Goal: Transaction & Acquisition: Purchase product/service

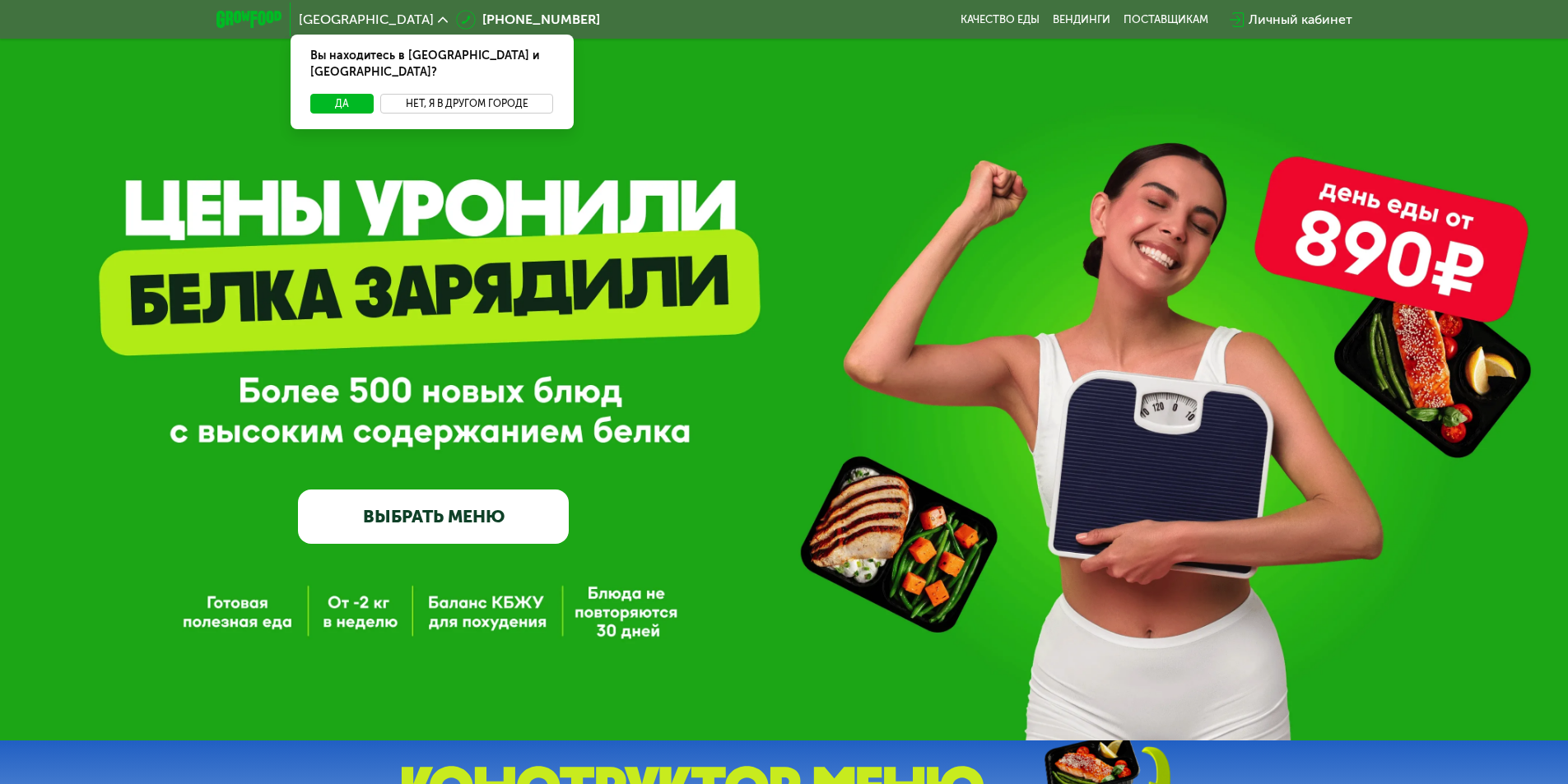
click at [435, 93] on button "Нет, я в другом городе" at bounding box center [467, 103] width 174 height 19
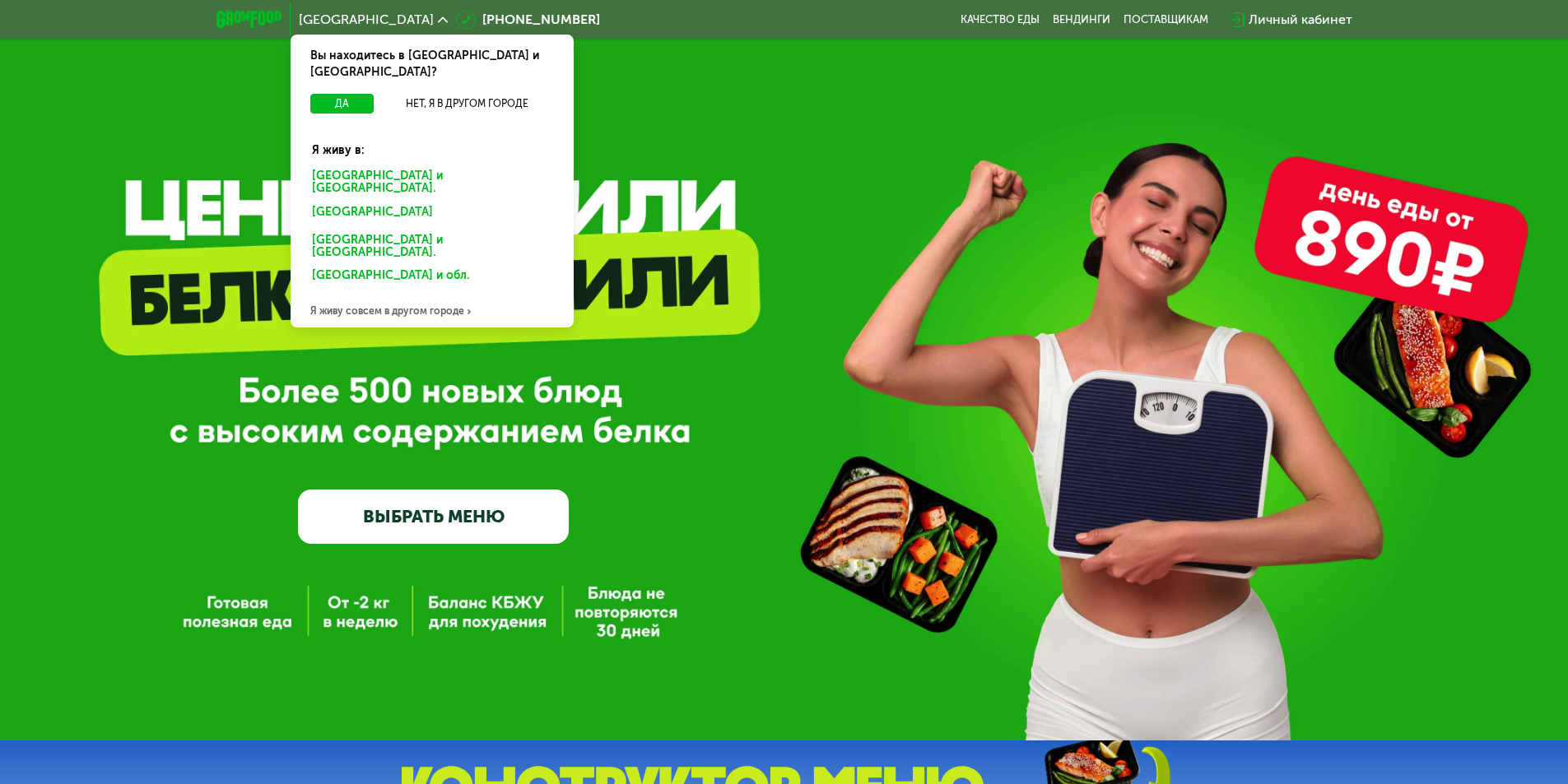
click at [358, 202] on div "Санкт-Петербурге и обл." at bounding box center [428, 215] width 256 height 26
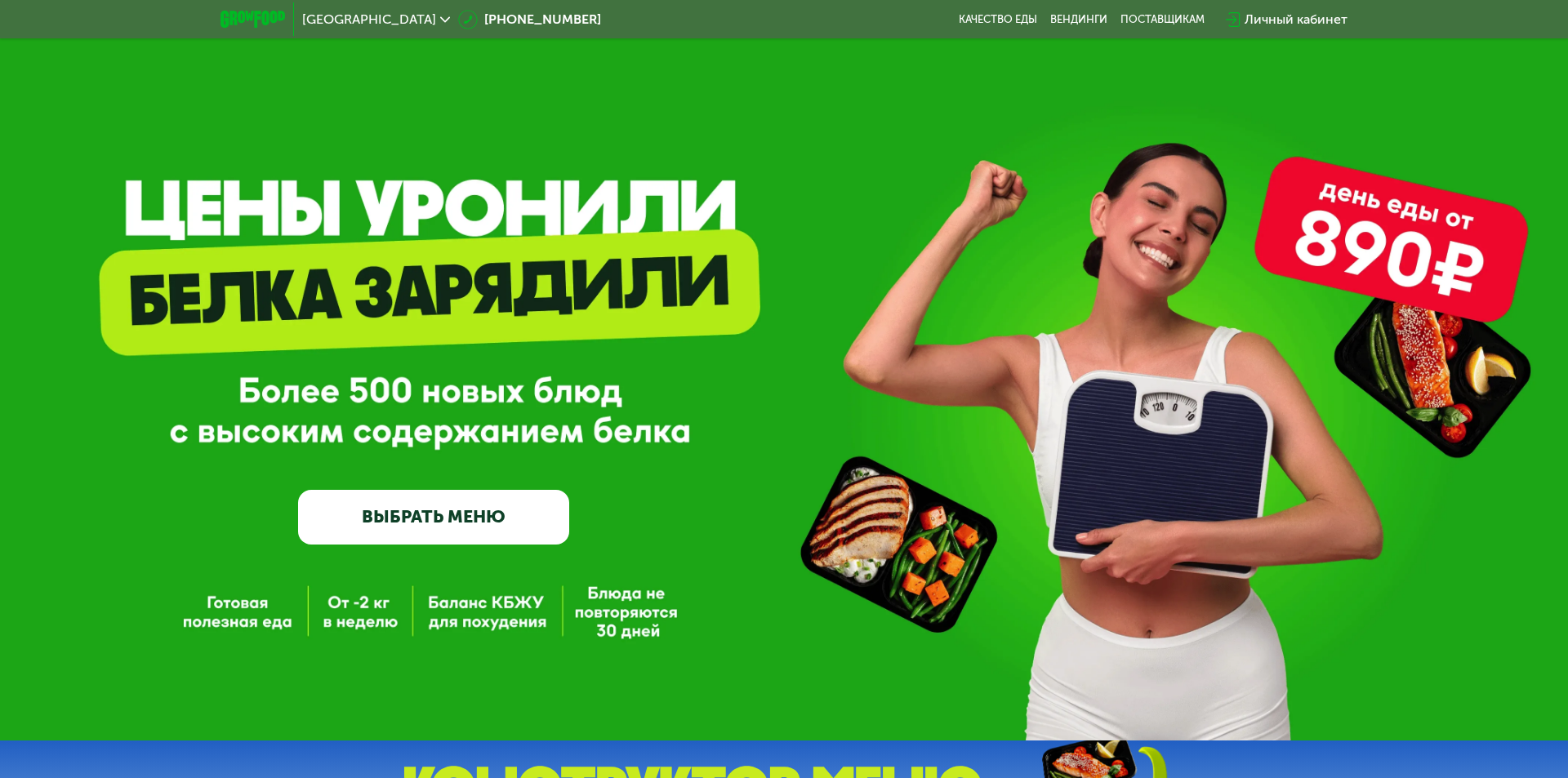
click at [482, 518] on link "ВЫБРАТЬ МЕНЮ" at bounding box center [434, 517] width 271 height 55
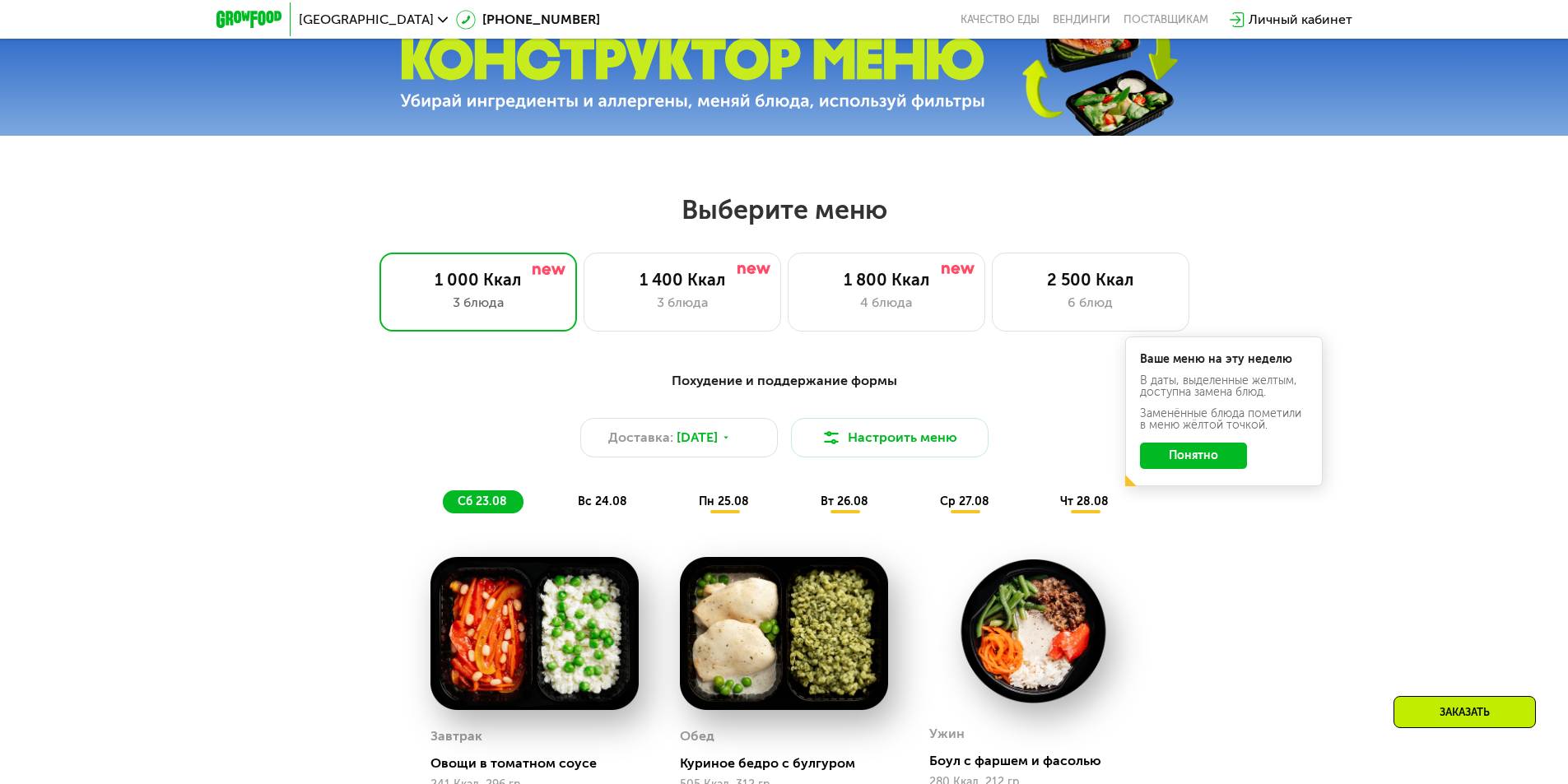
scroll to position [741, 0]
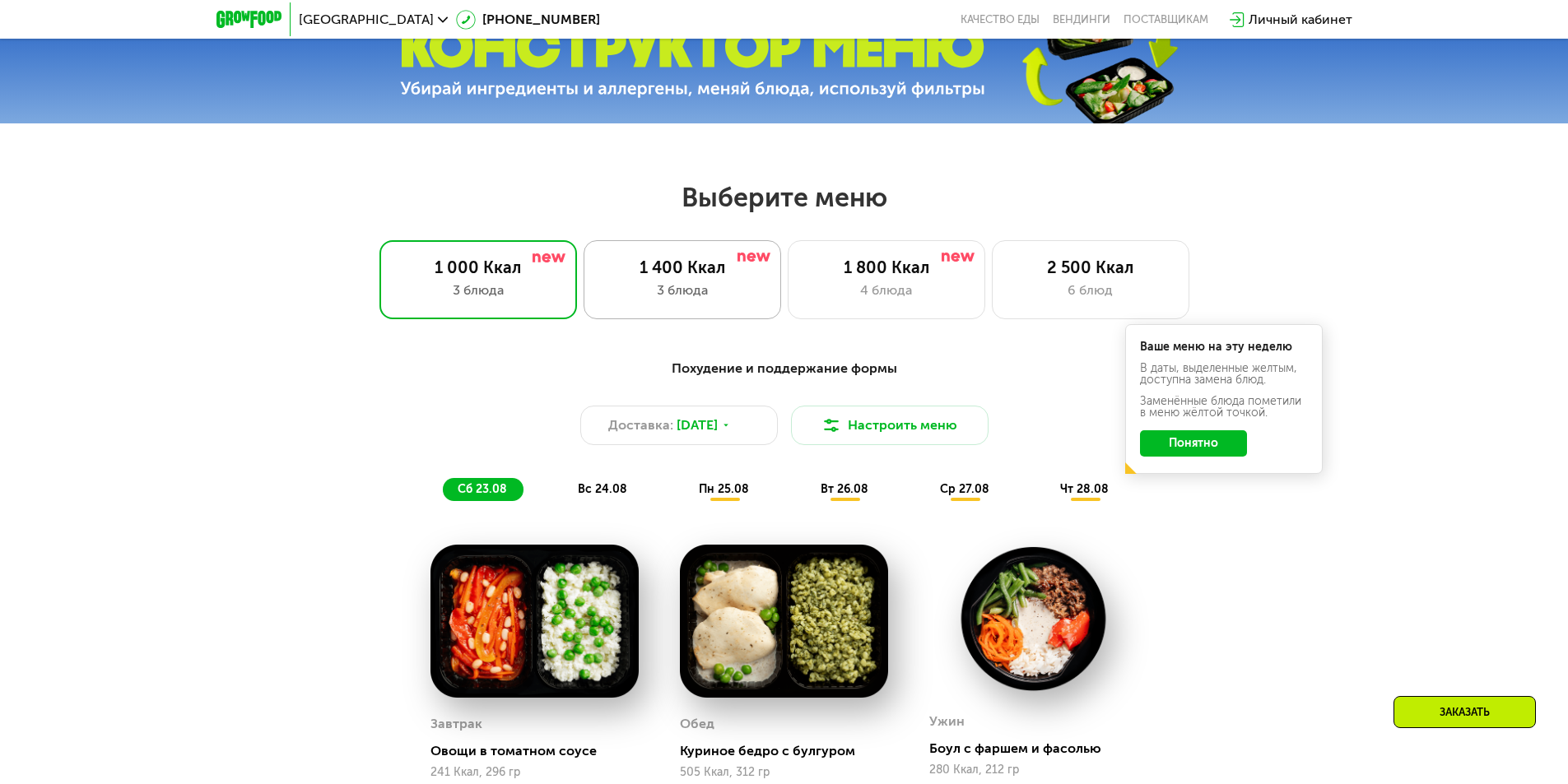
click at [692, 274] on div "1 400 Ккал" at bounding box center [682, 267] width 163 height 19
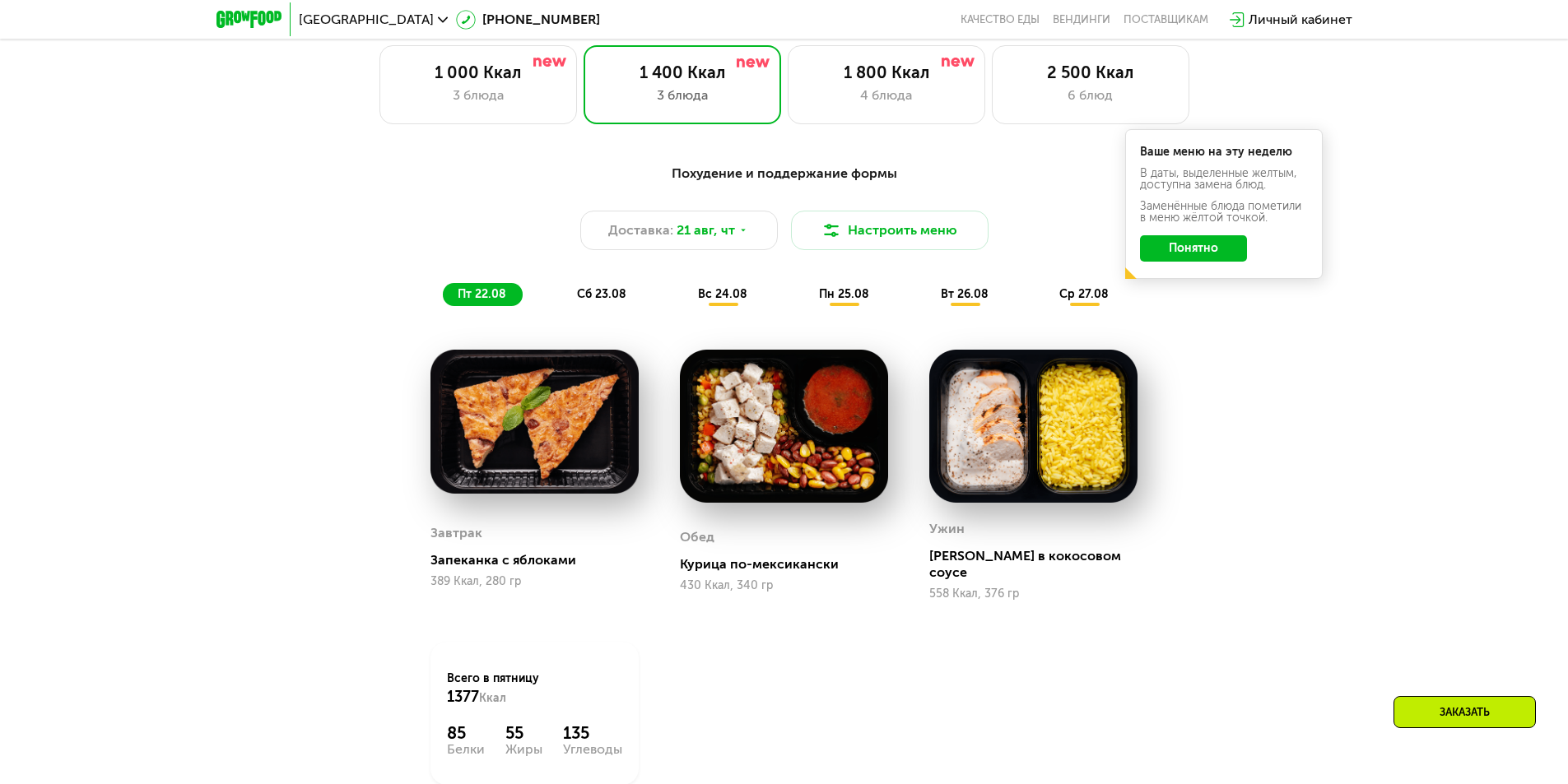
scroll to position [987, 0]
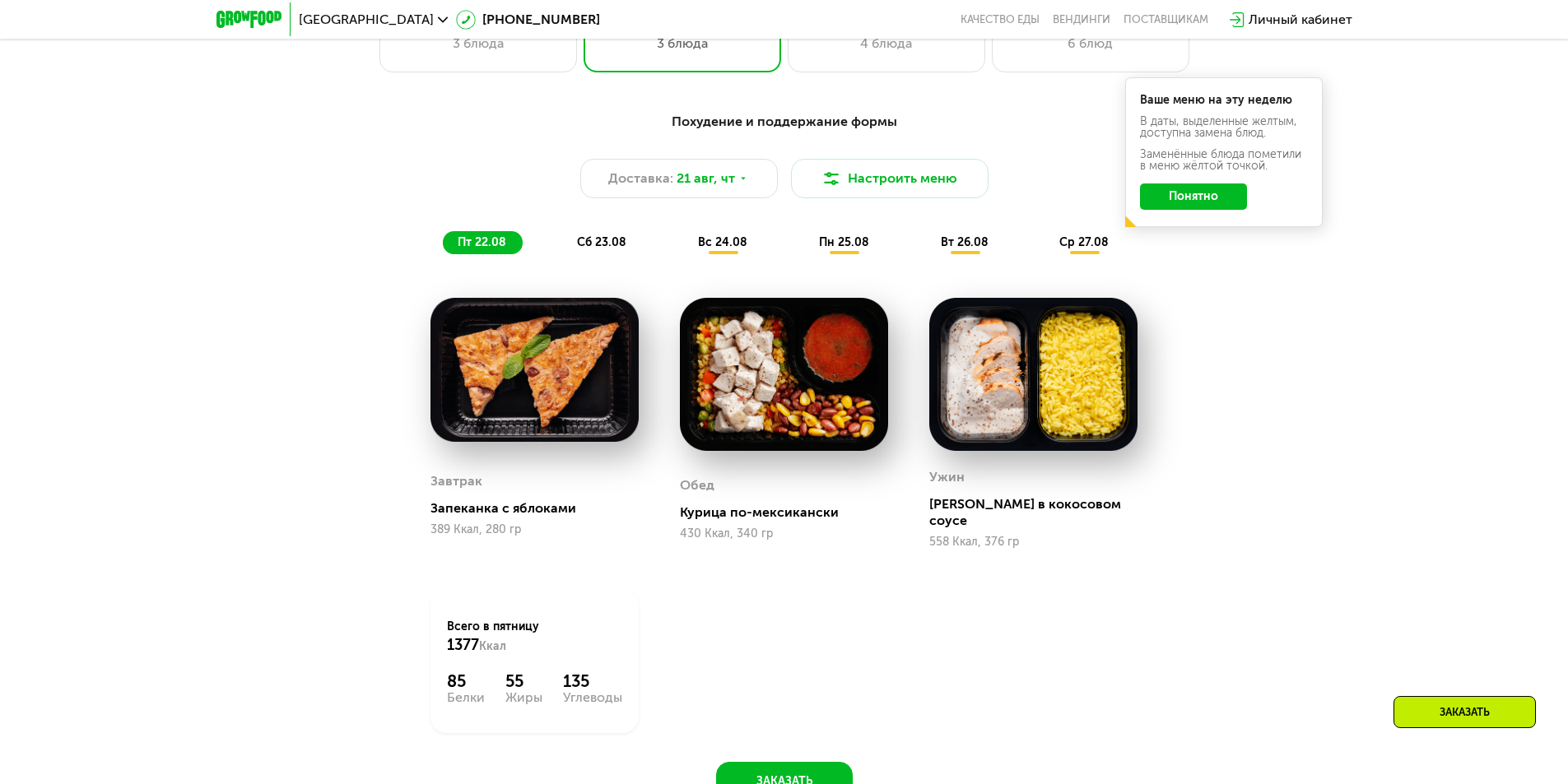
click at [608, 248] on span "сб 23.08" at bounding box center [602, 242] width 49 height 14
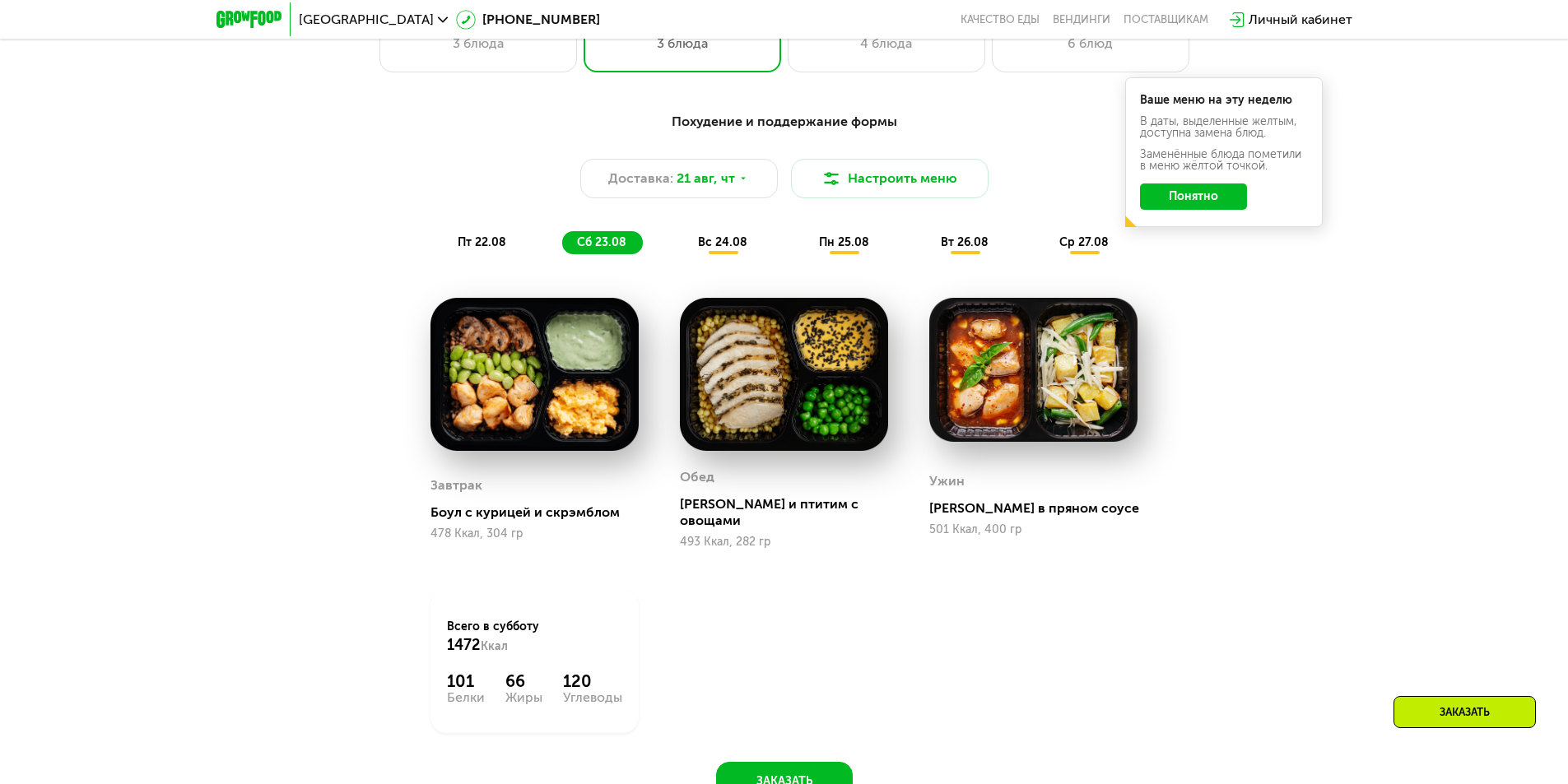
click at [705, 248] on span "вс 24.08" at bounding box center [723, 242] width 49 height 14
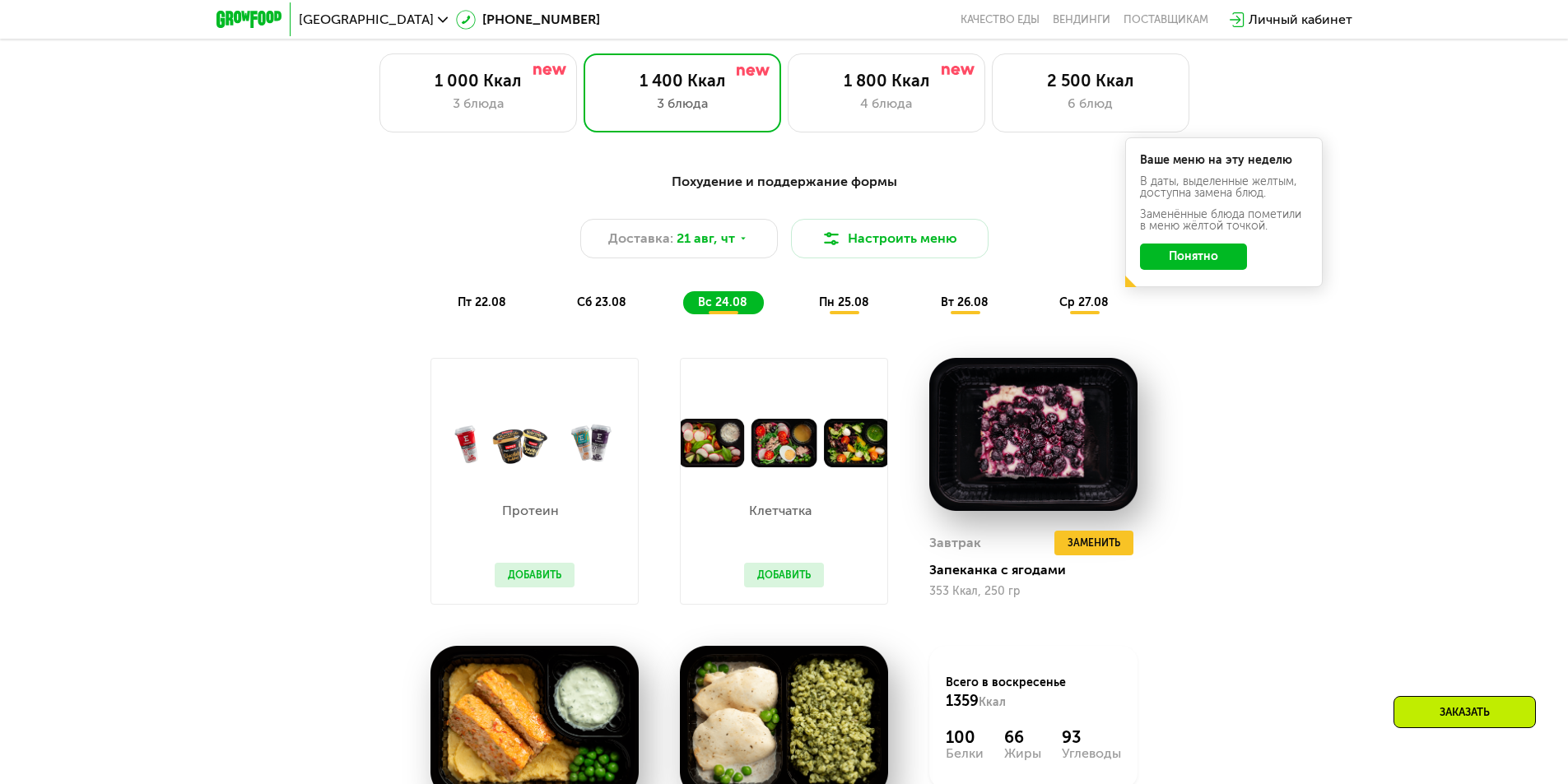
scroll to position [905, 0]
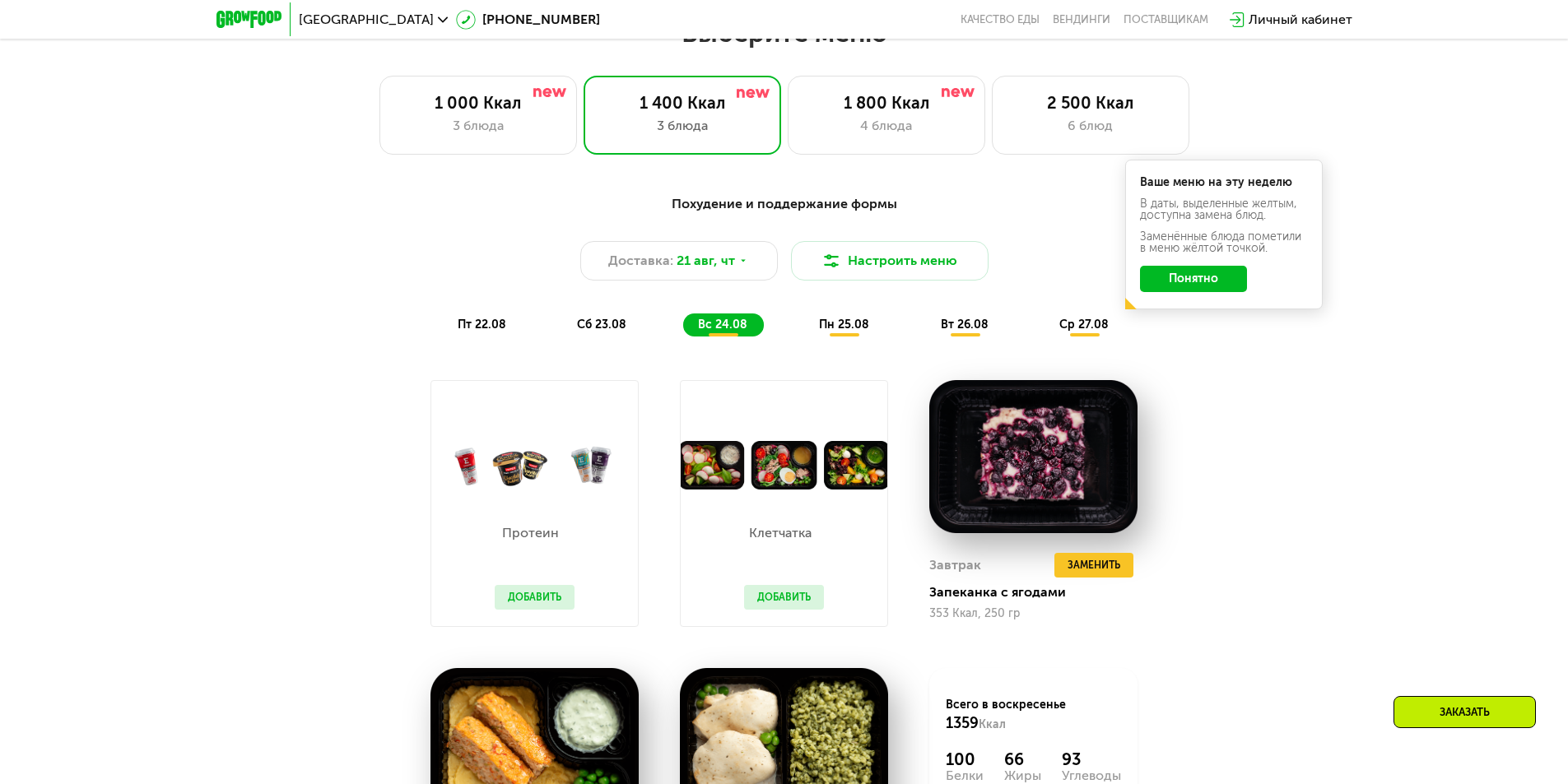
click at [492, 330] on span "пт 22.08" at bounding box center [481, 325] width 48 height 14
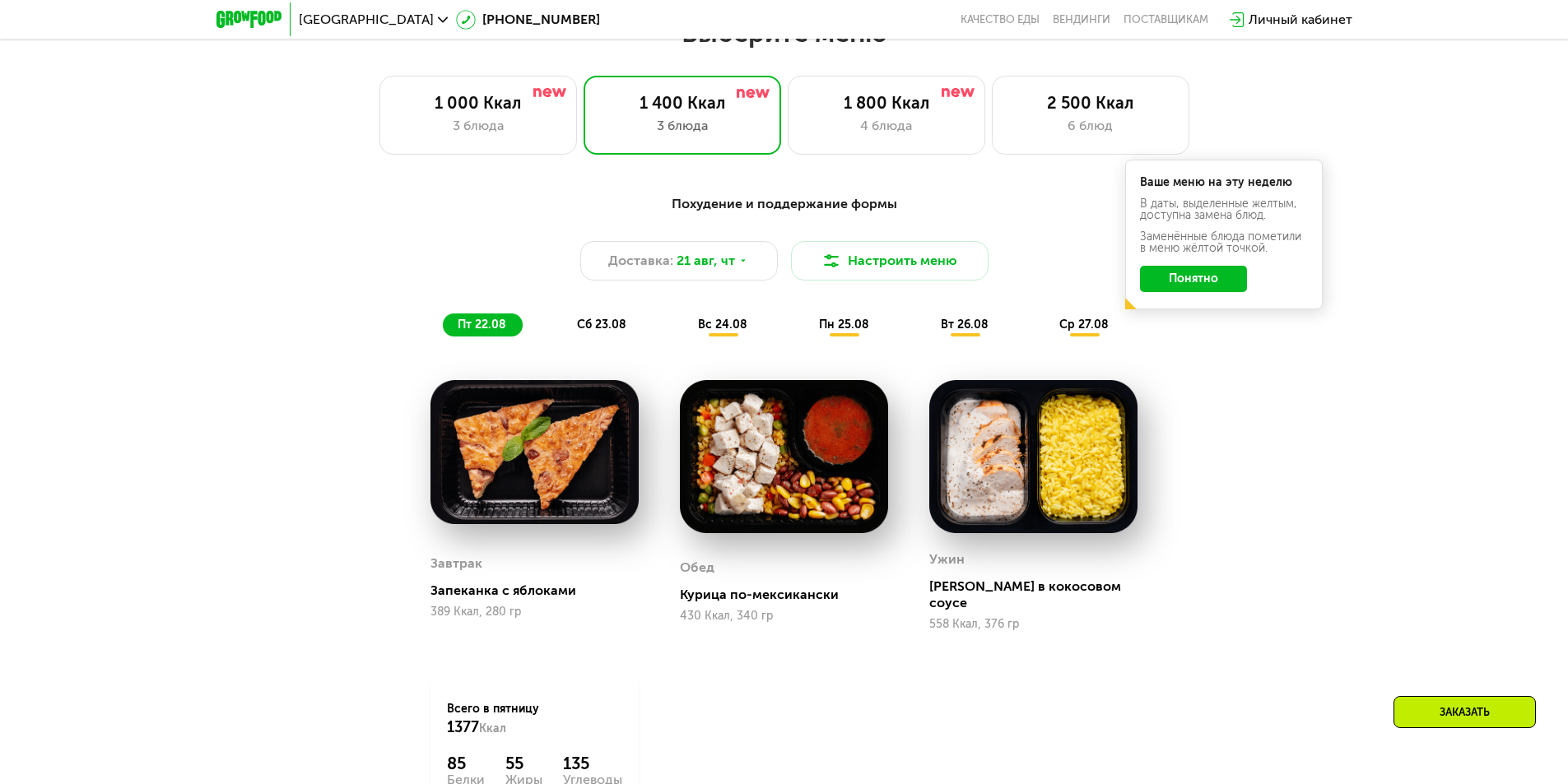
click at [1182, 287] on button "Понятно" at bounding box center [1193, 279] width 107 height 26
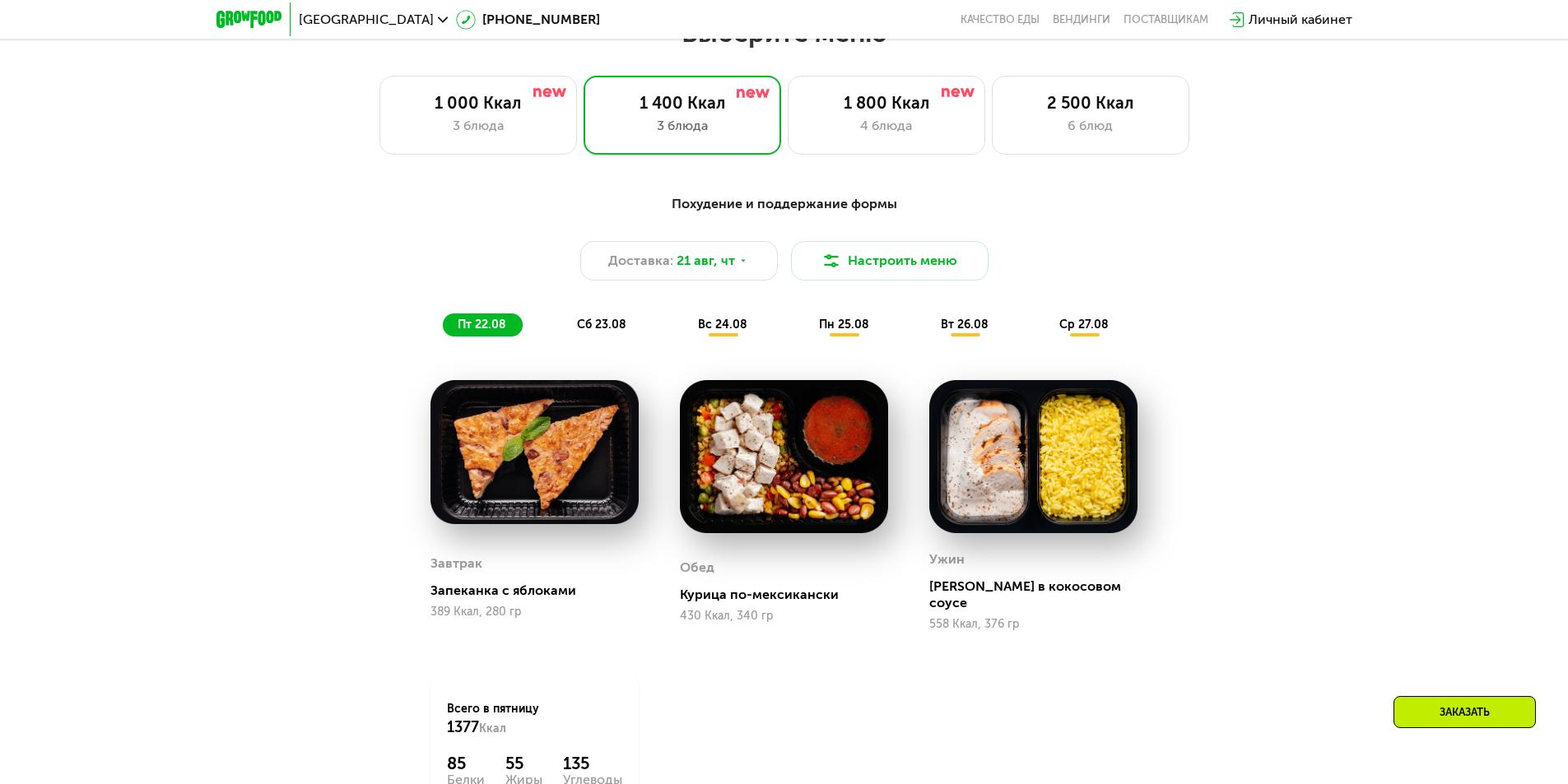
click at [715, 331] on span "вс 24.08" at bounding box center [723, 325] width 49 height 14
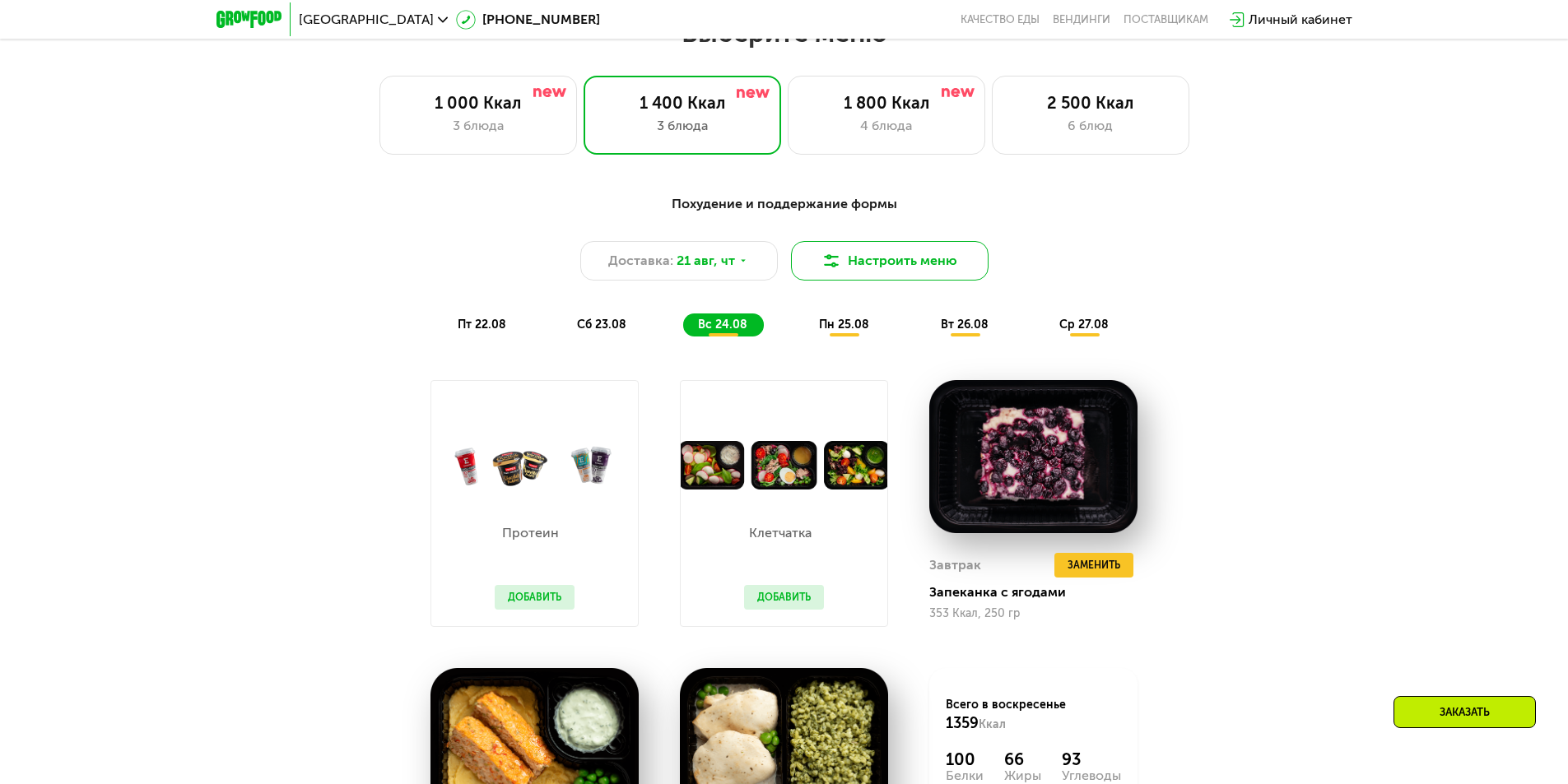
click at [860, 268] on button "Настроить меню" at bounding box center [890, 261] width 197 height 40
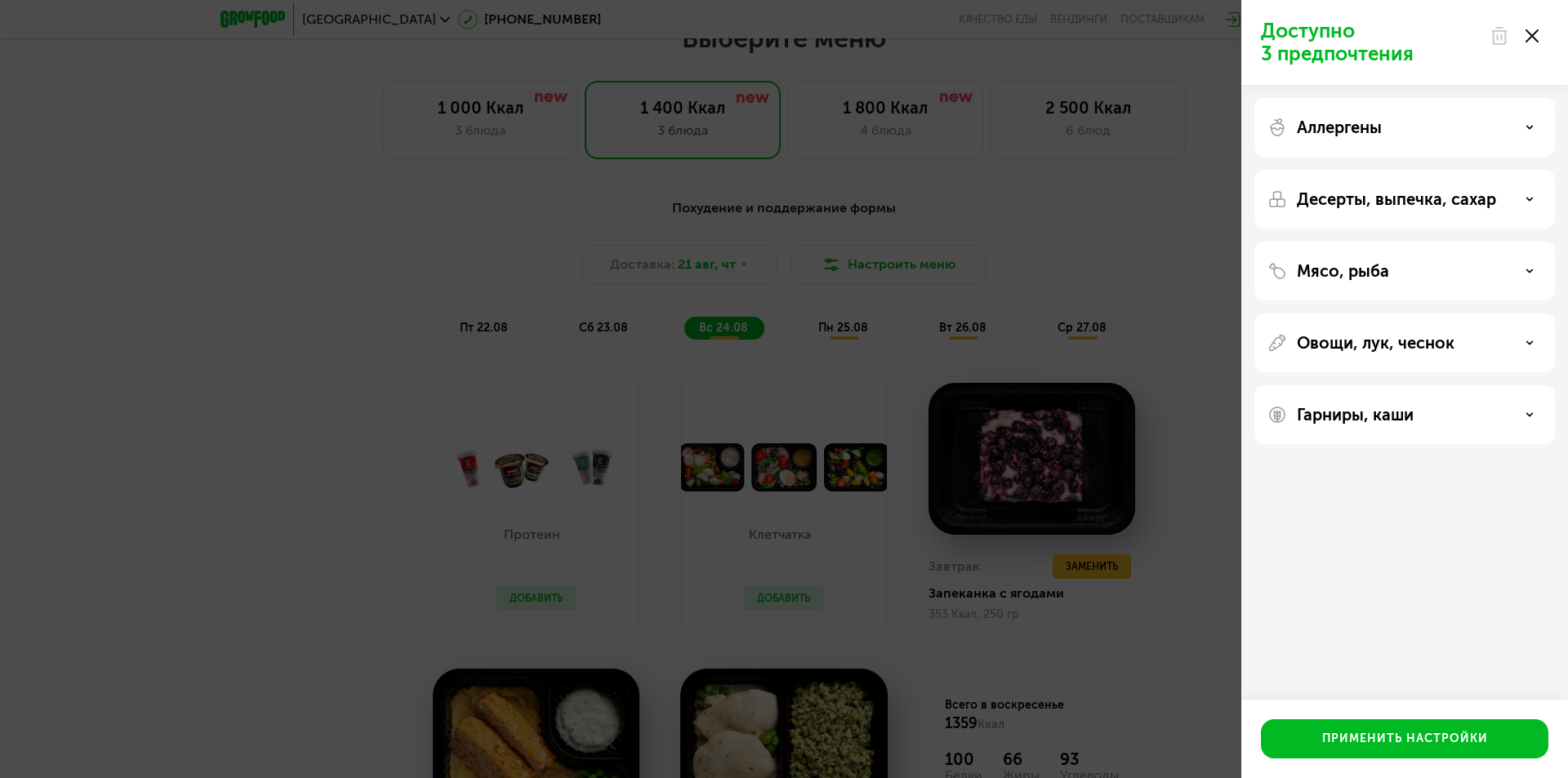
click at [1517, 121] on div "Аллергены" at bounding box center [1405, 128] width 275 height 19
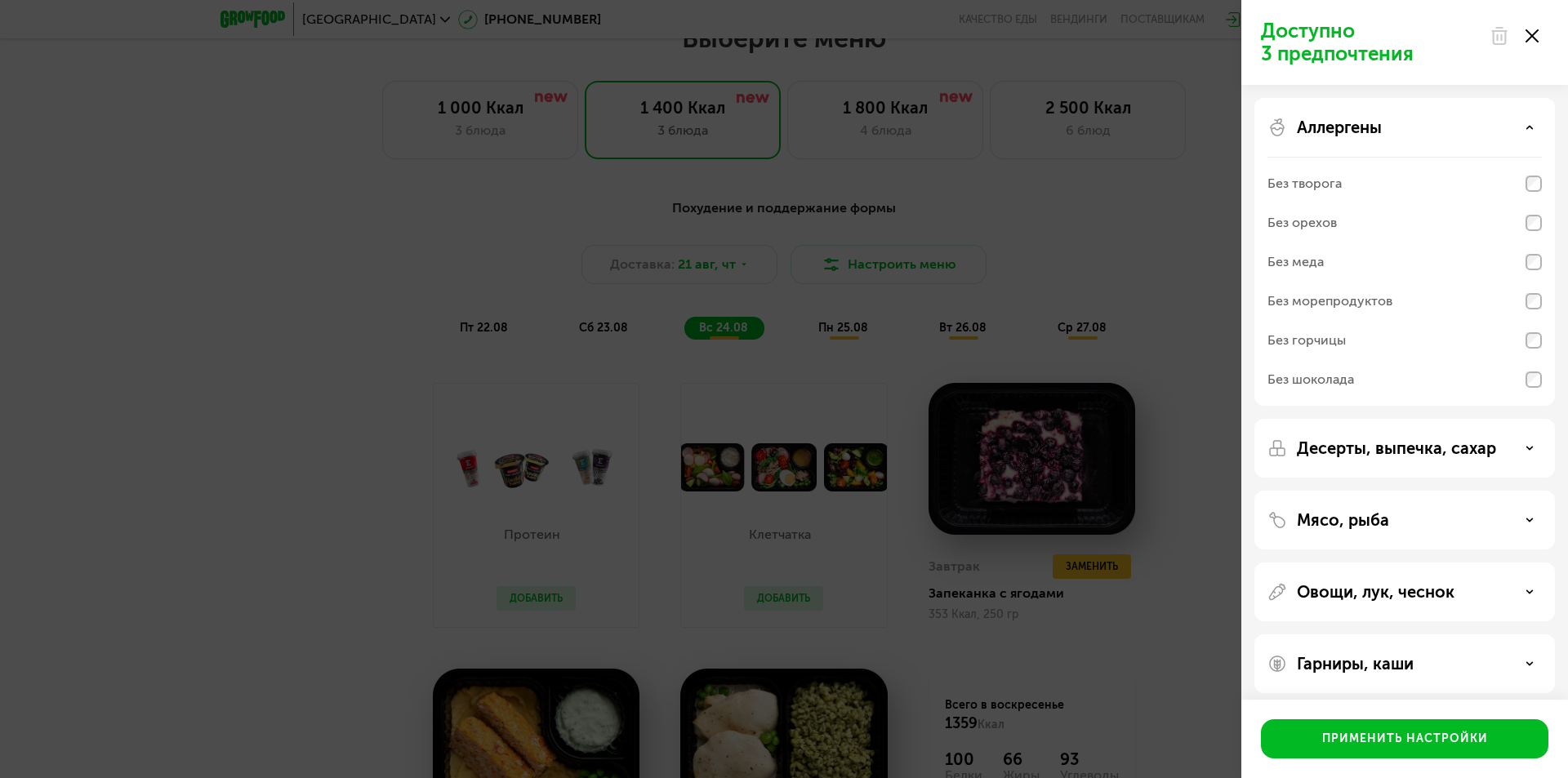
click at [1386, 452] on p "Десерты, выпечка, сахар" at bounding box center [1397, 448] width 199 height 19
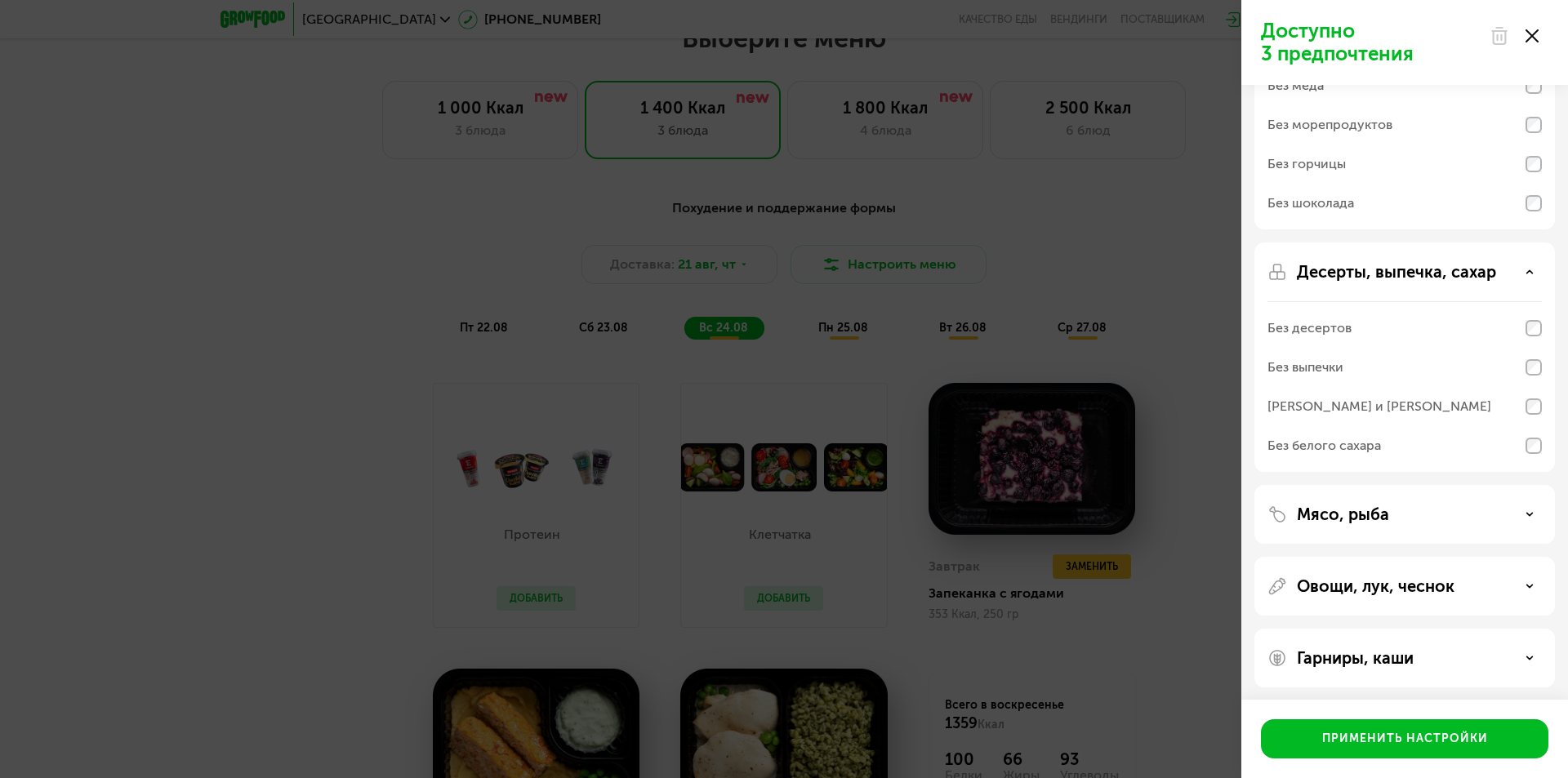
scroll to position [180, 0]
click at [1491, 502] on div "Мясо, рыба" at bounding box center [1405, 511] width 275 height 19
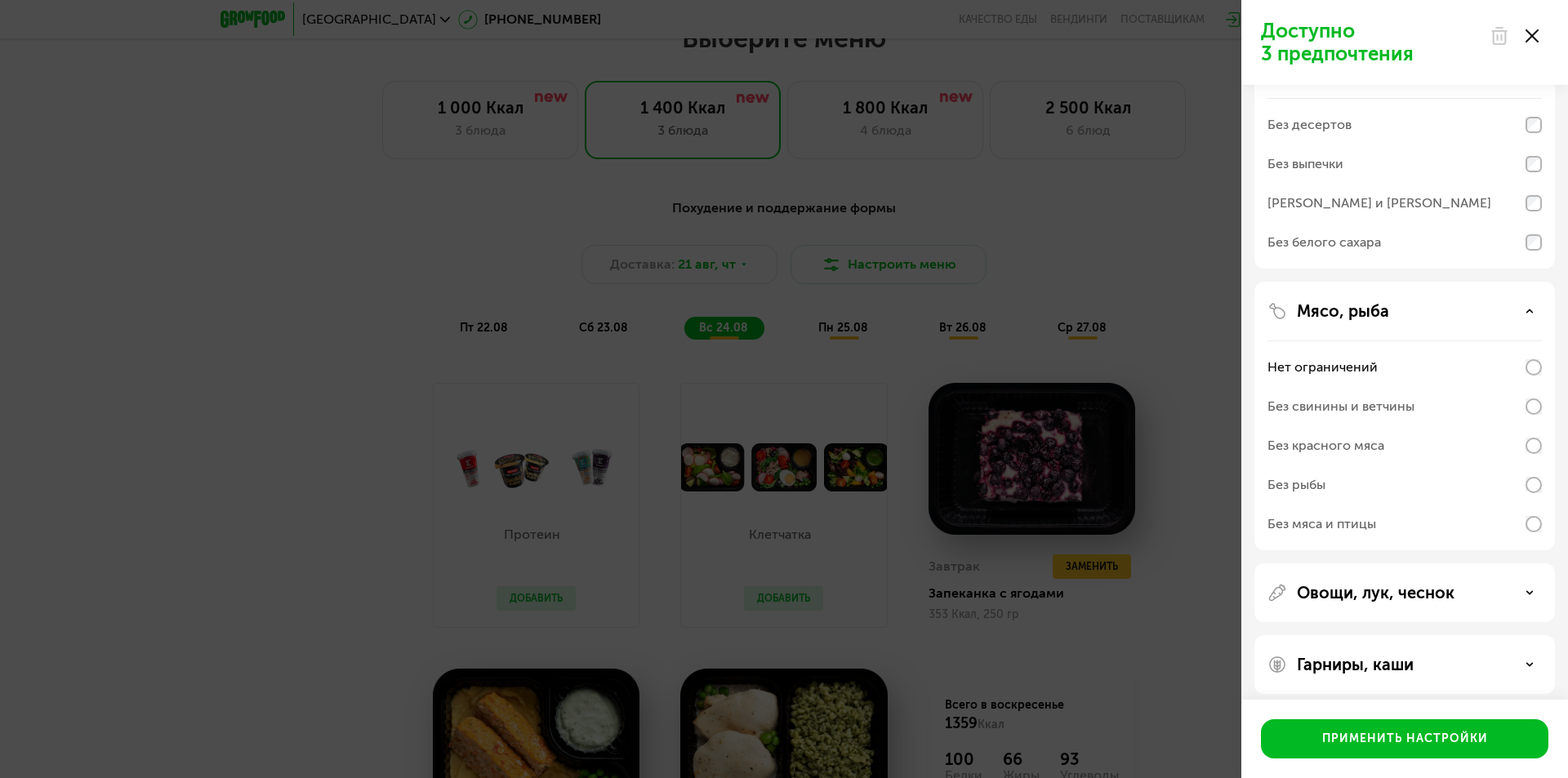
scroll to position [390, 0]
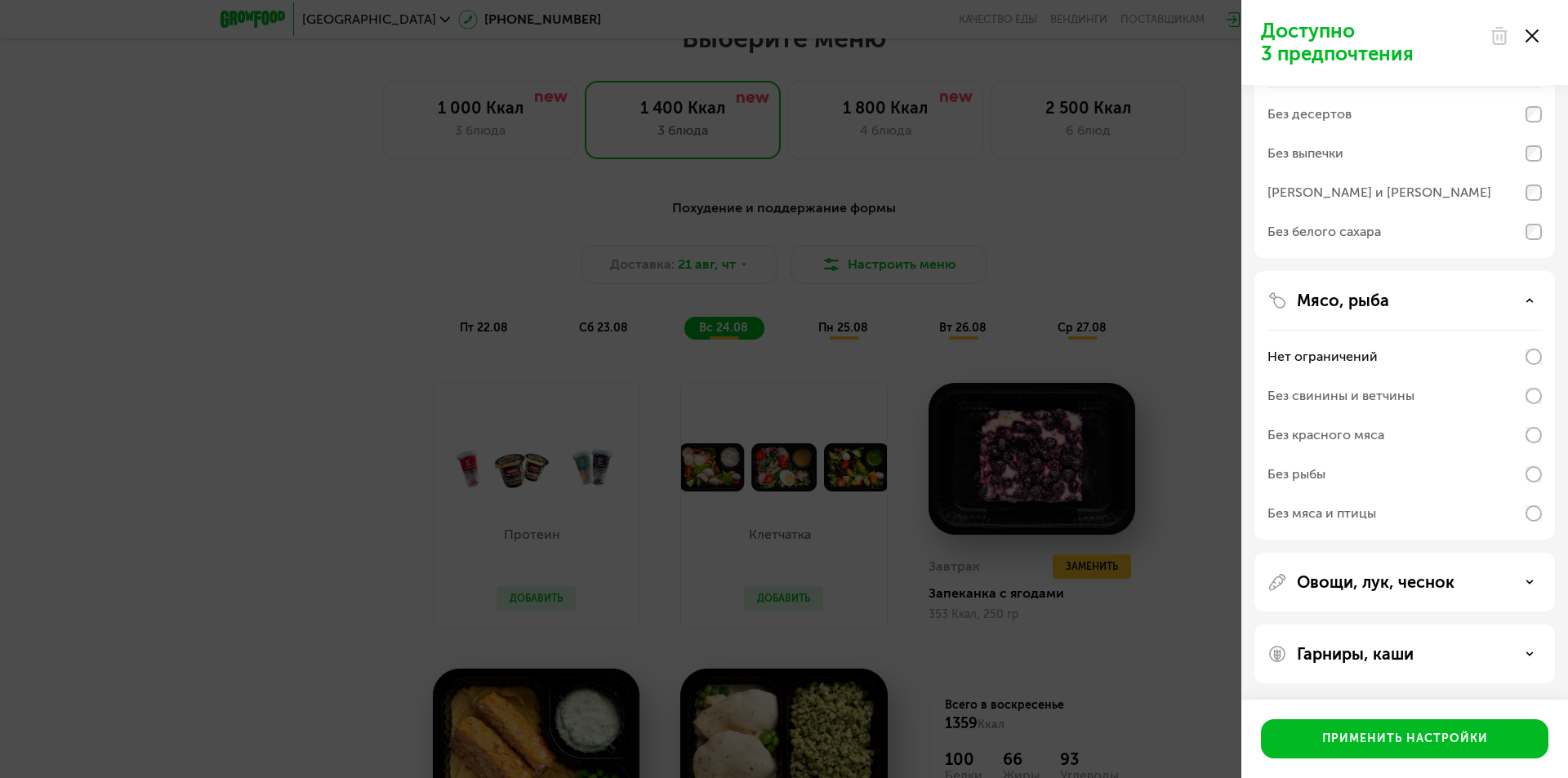
click at [1504, 576] on div "Овощи, лук, чеснок" at bounding box center [1405, 582] width 275 height 19
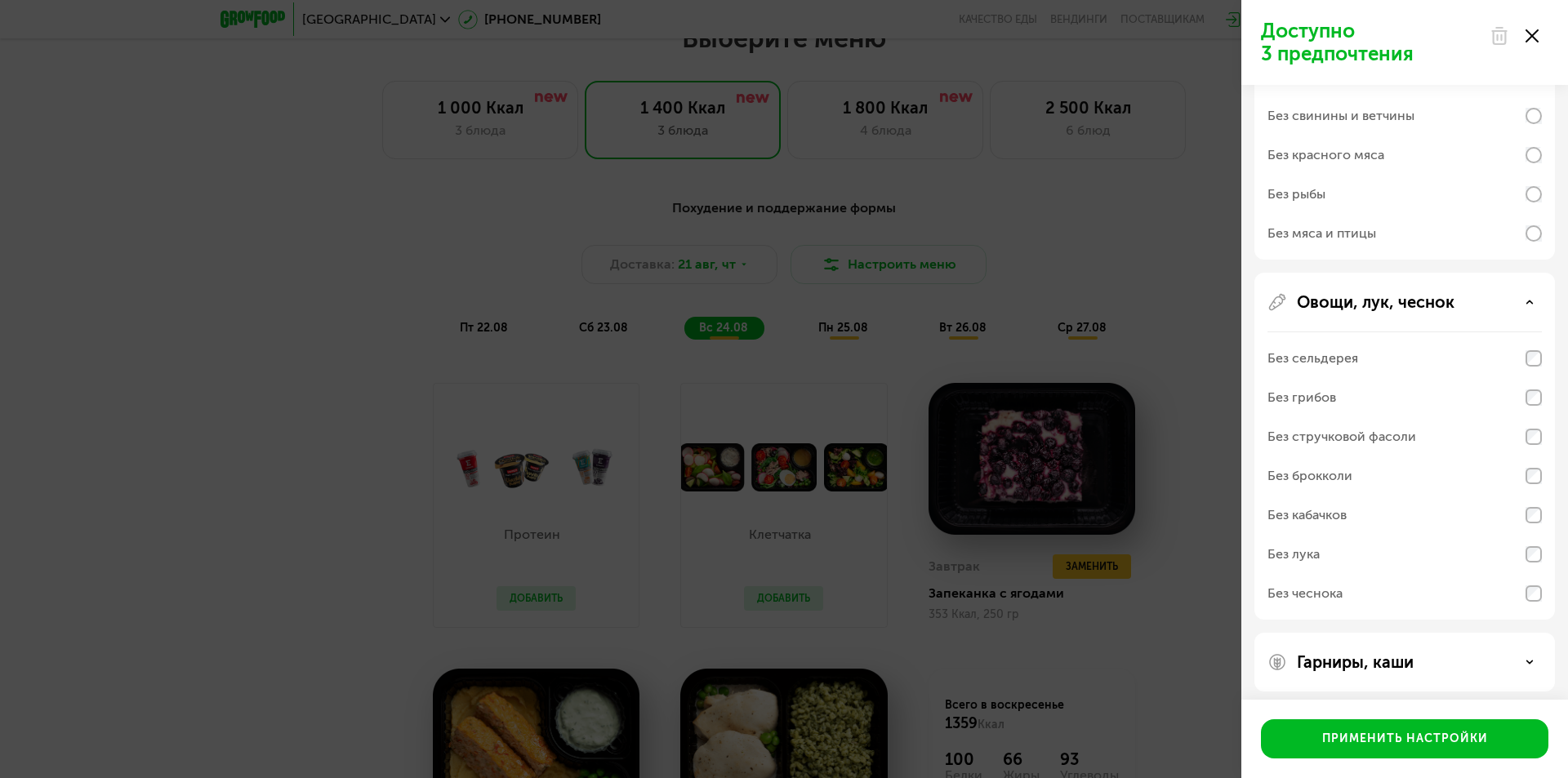
scroll to position [678, 0]
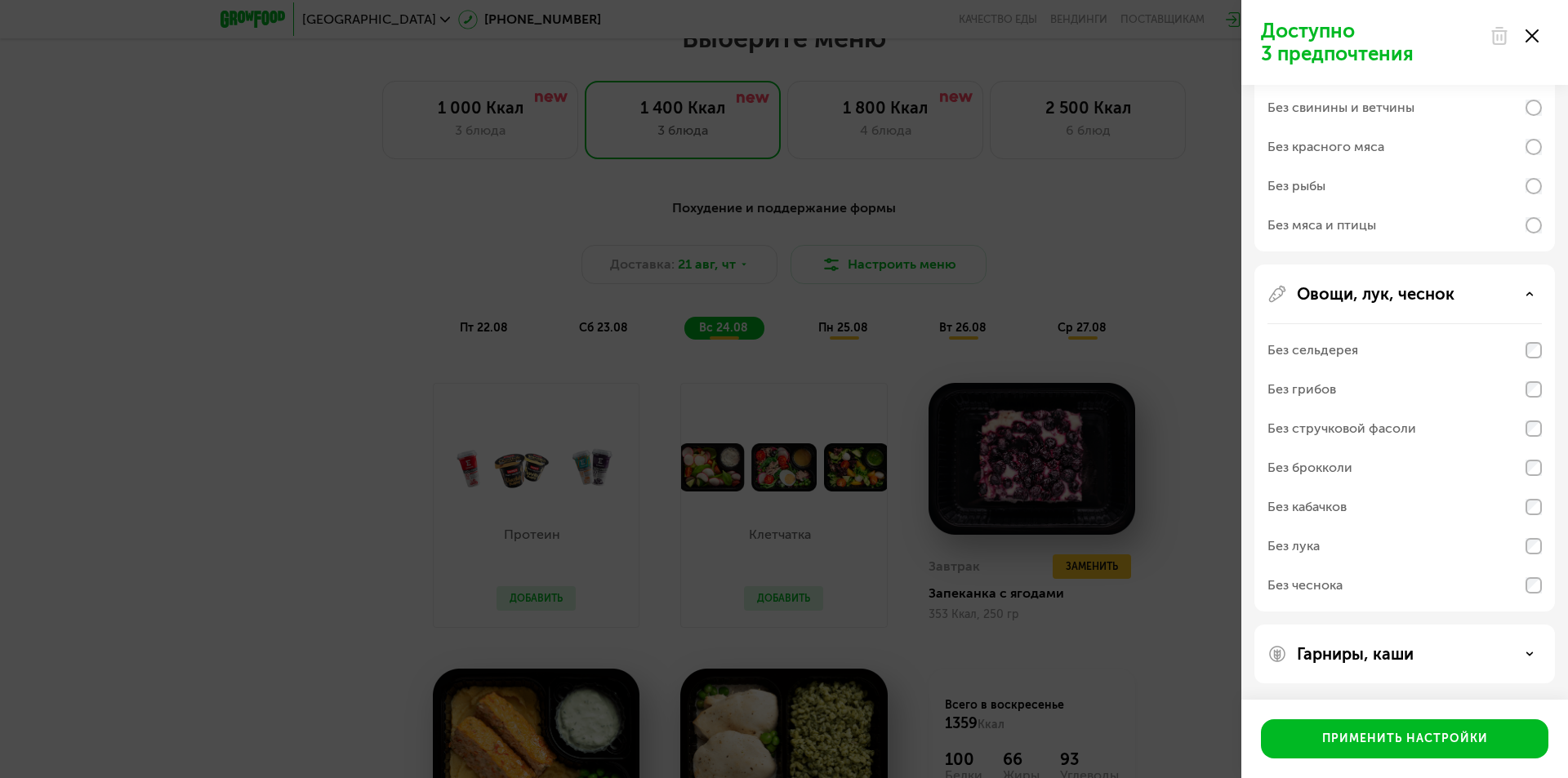
click at [1505, 641] on div "Гарниры, каши" at bounding box center [1405, 654] width 301 height 59
click at [1496, 652] on div "Гарниры, каши" at bounding box center [1405, 654] width 275 height 19
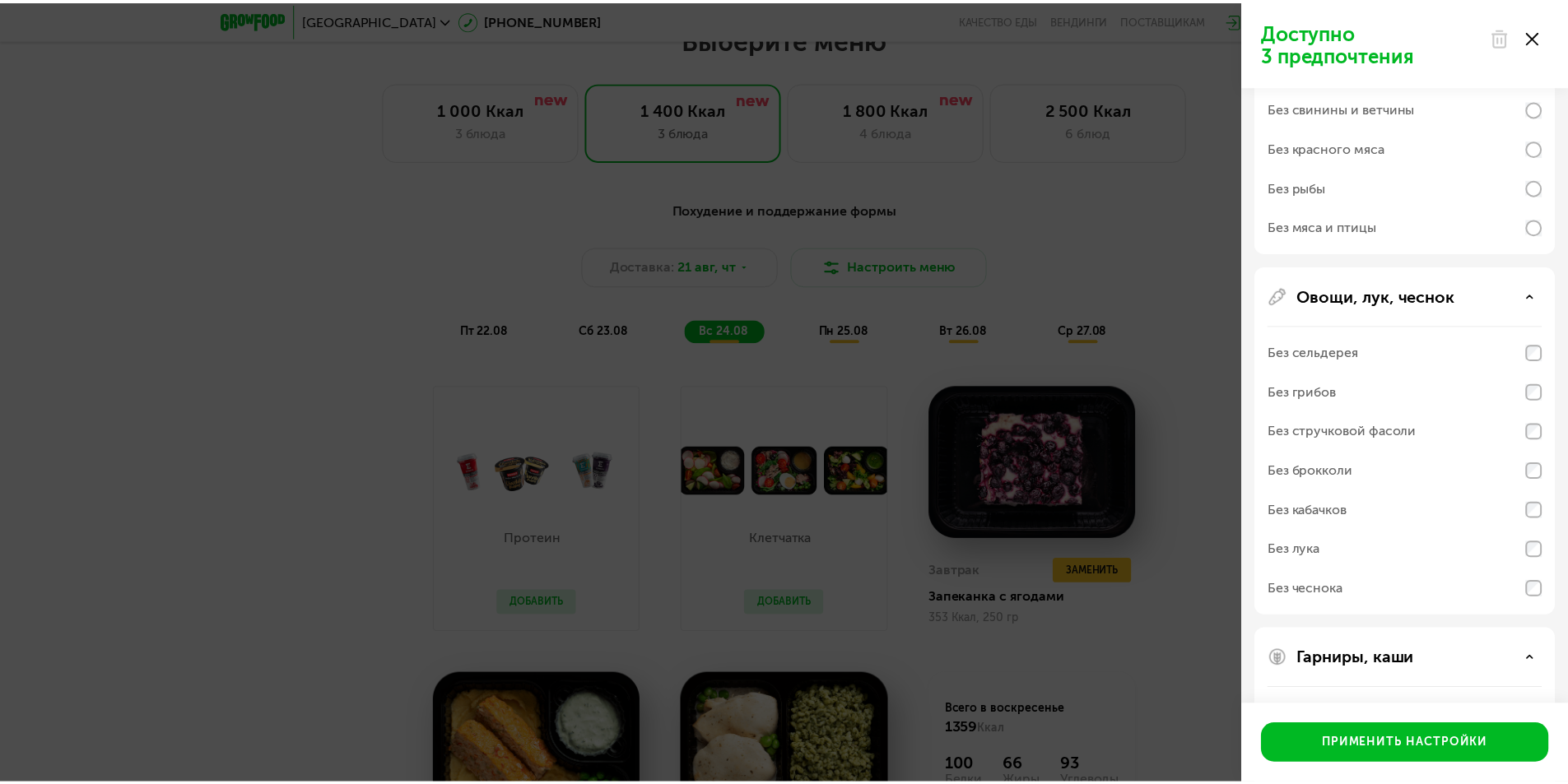
scroll to position [895, 0]
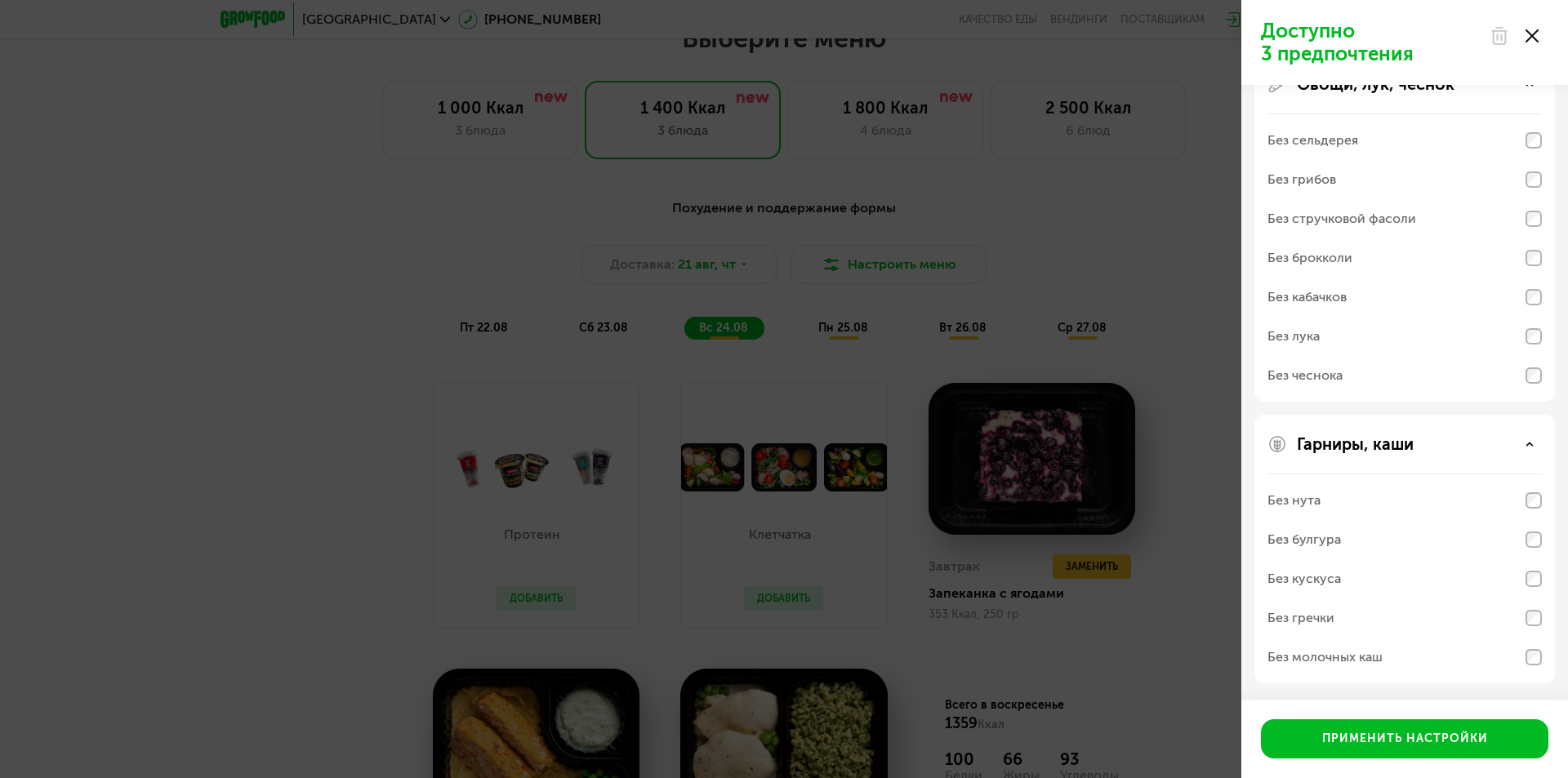
click at [1127, 600] on div "Доступно 3 предпочтения Аллергены Без творога Без орехов Без меда Без морепроду…" at bounding box center [784, 389] width 1568 height 778
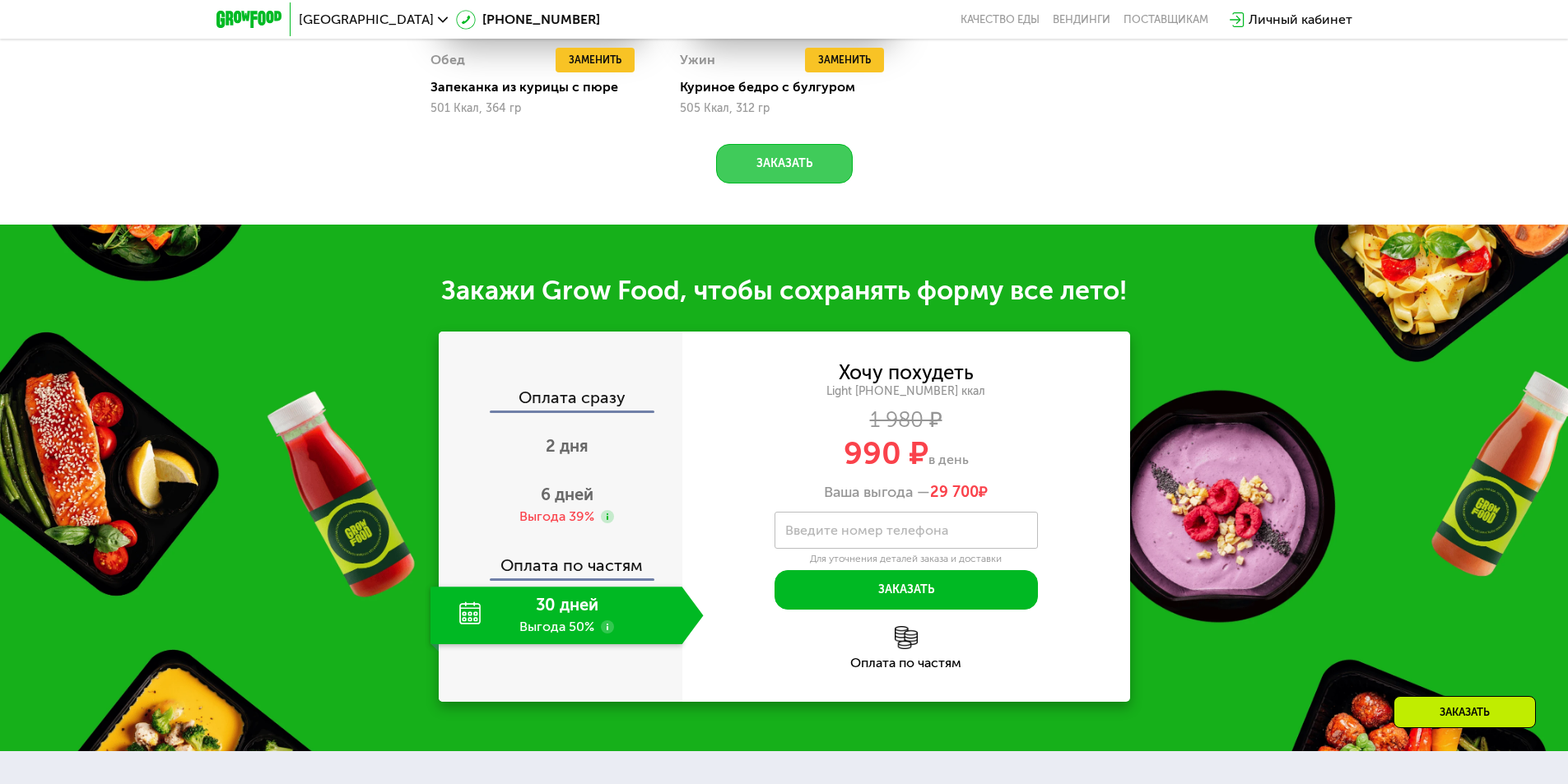
scroll to position [1728, 0]
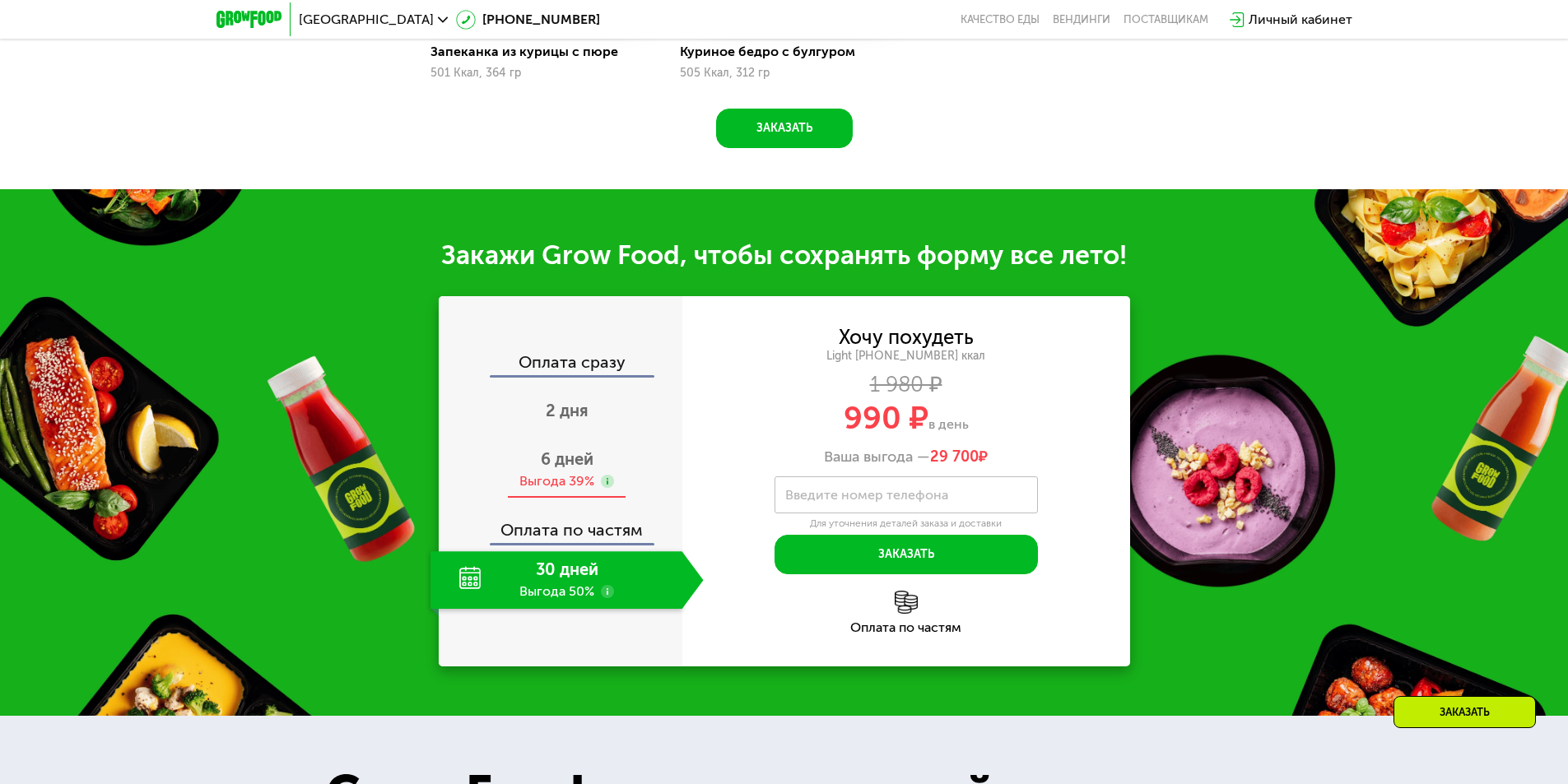
click at [565, 478] on div "Выгода 39%" at bounding box center [556, 481] width 75 height 18
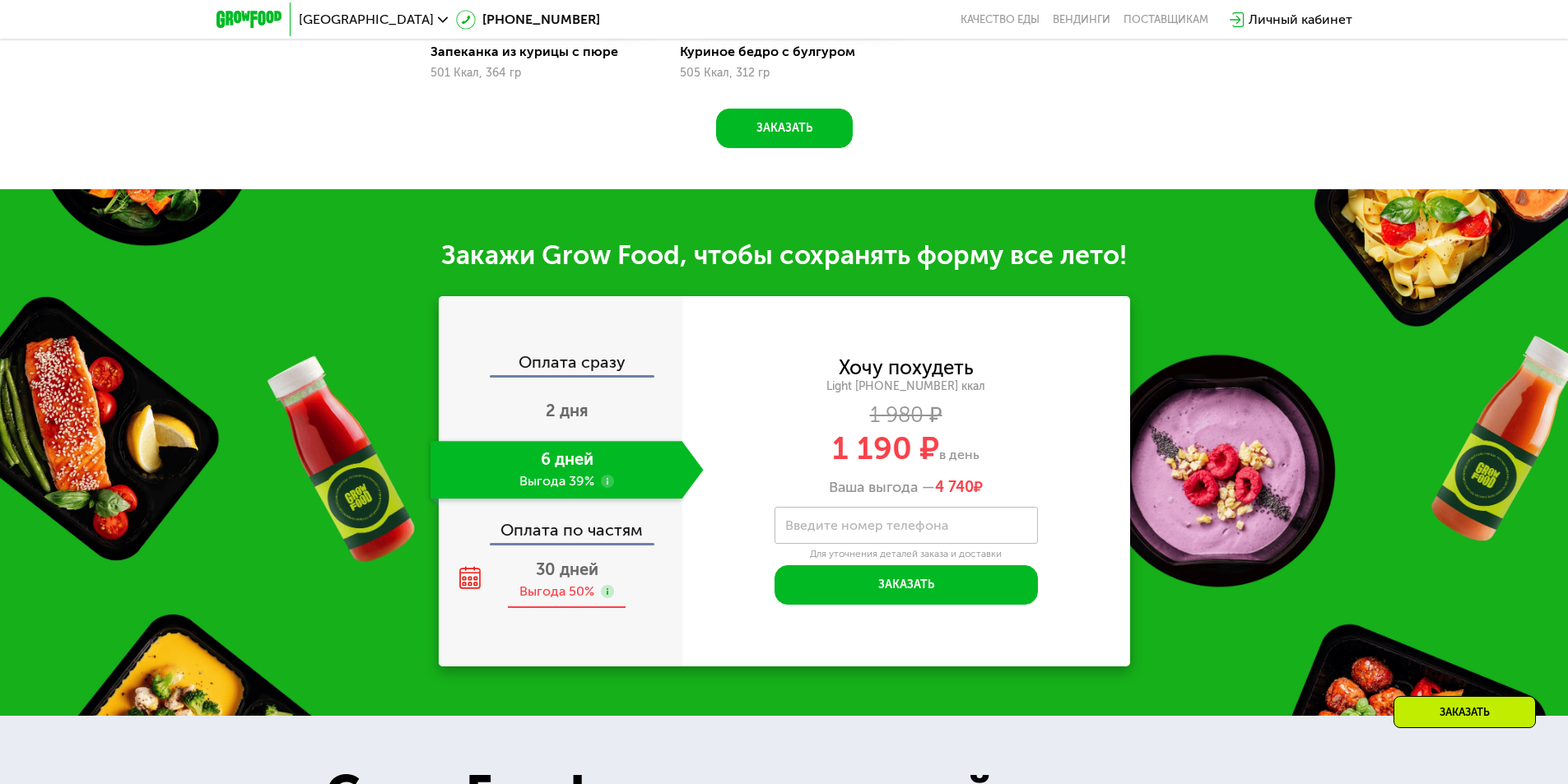
click at [562, 591] on div "Выгода 50%" at bounding box center [556, 591] width 75 height 18
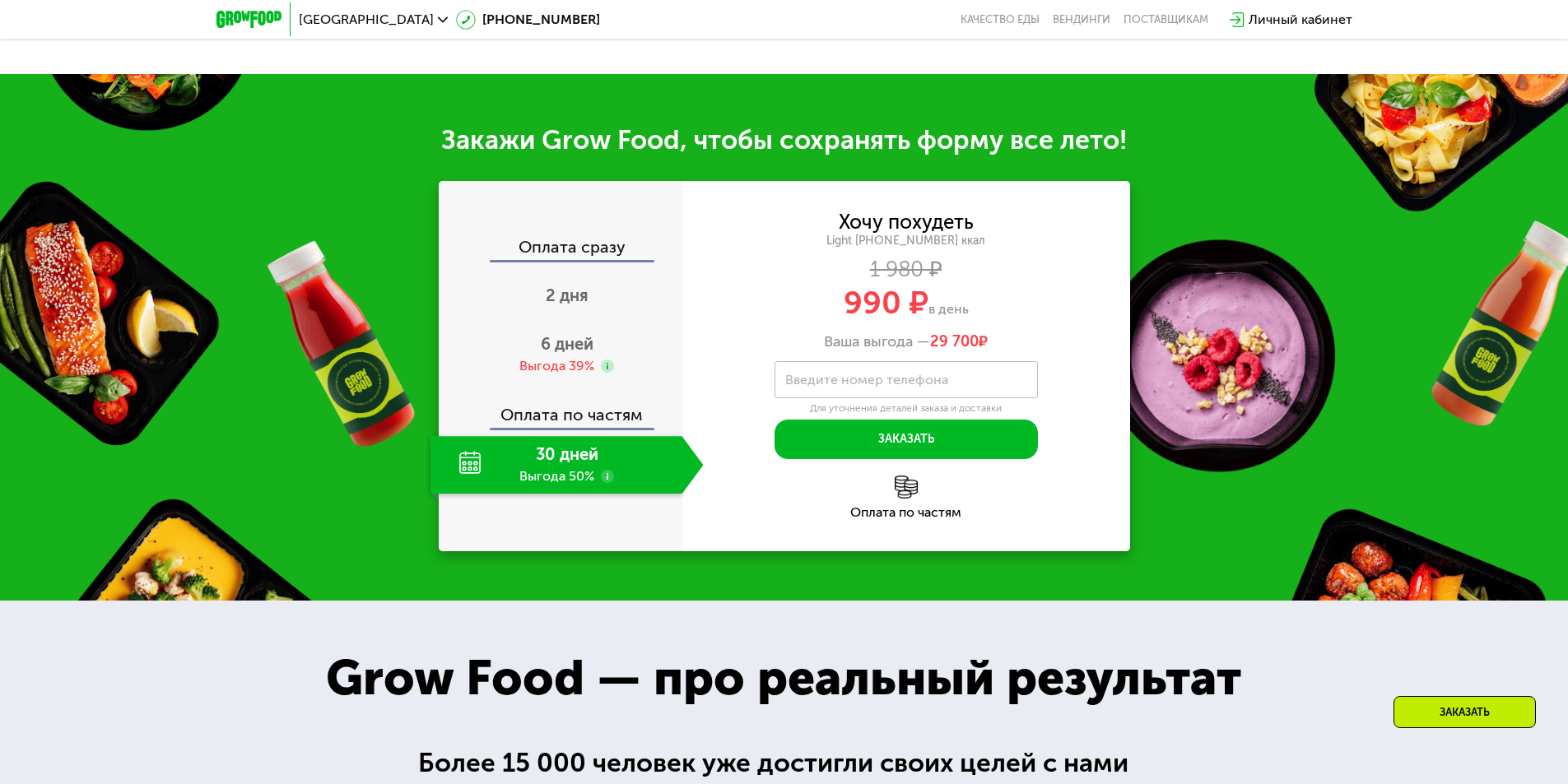
scroll to position [1810, 0]
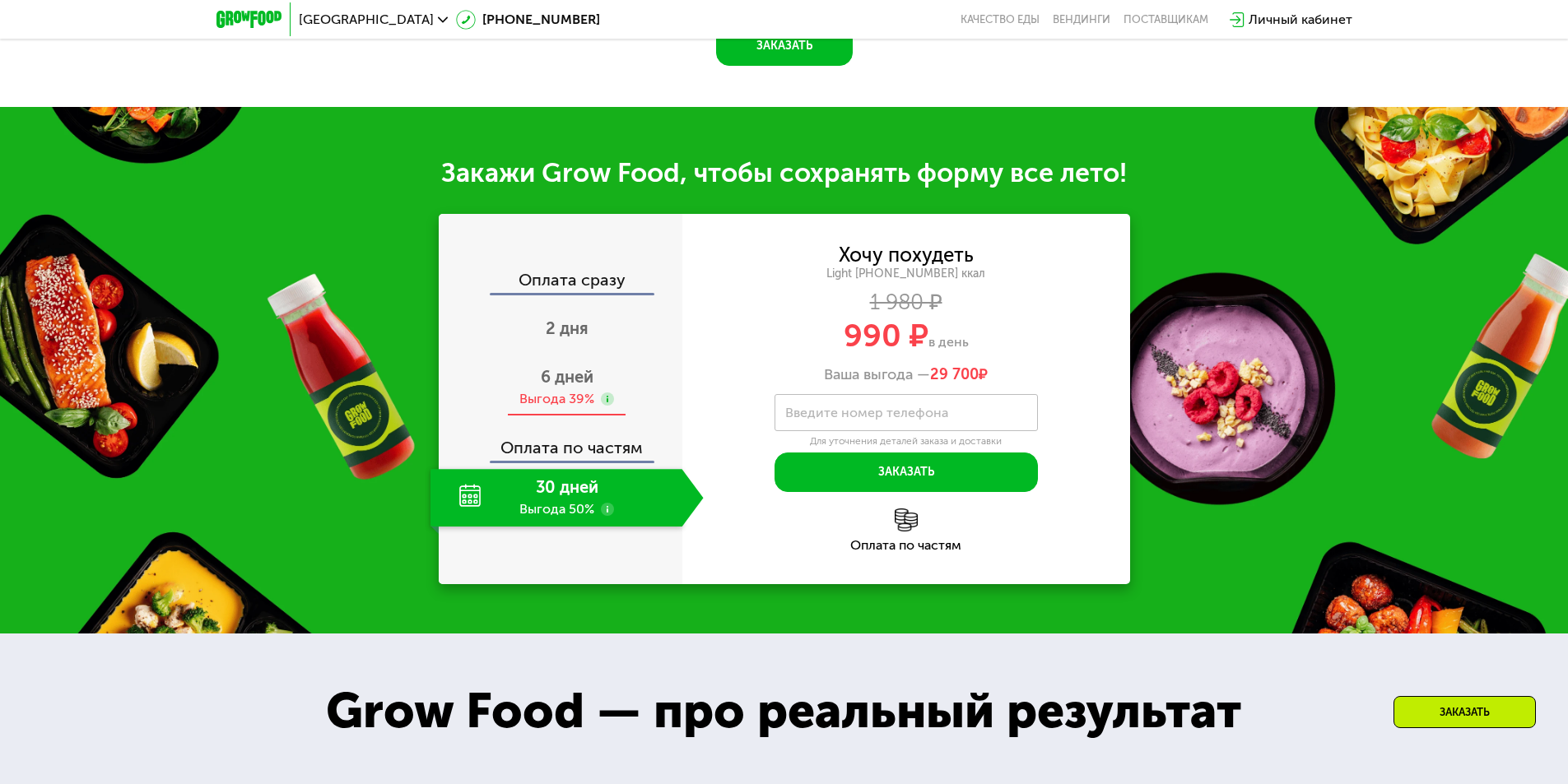
click at [561, 396] on div "Выгода 39%" at bounding box center [556, 399] width 75 height 18
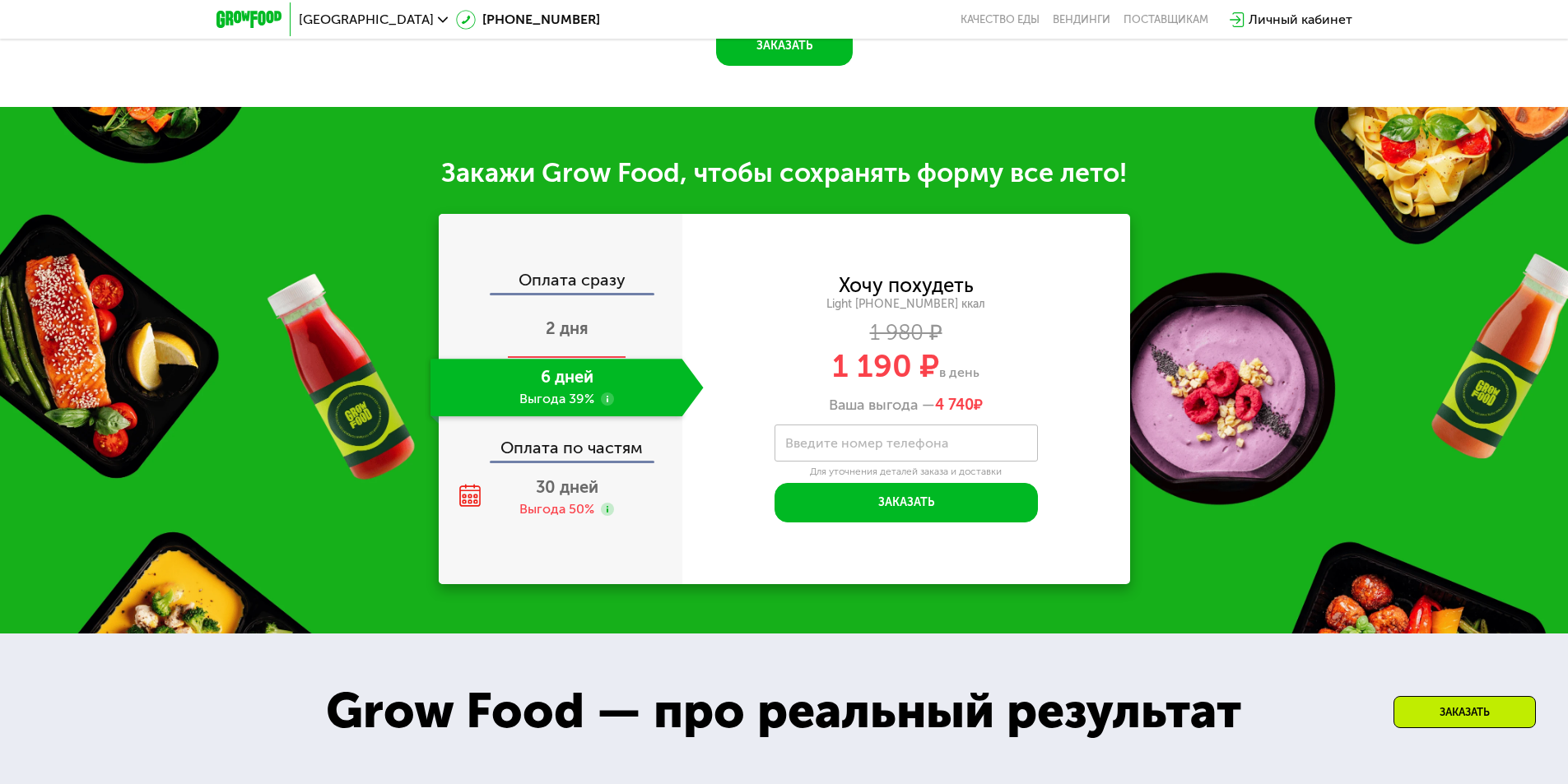
click at [561, 347] on div "2 дня" at bounding box center [568, 329] width 273 height 57
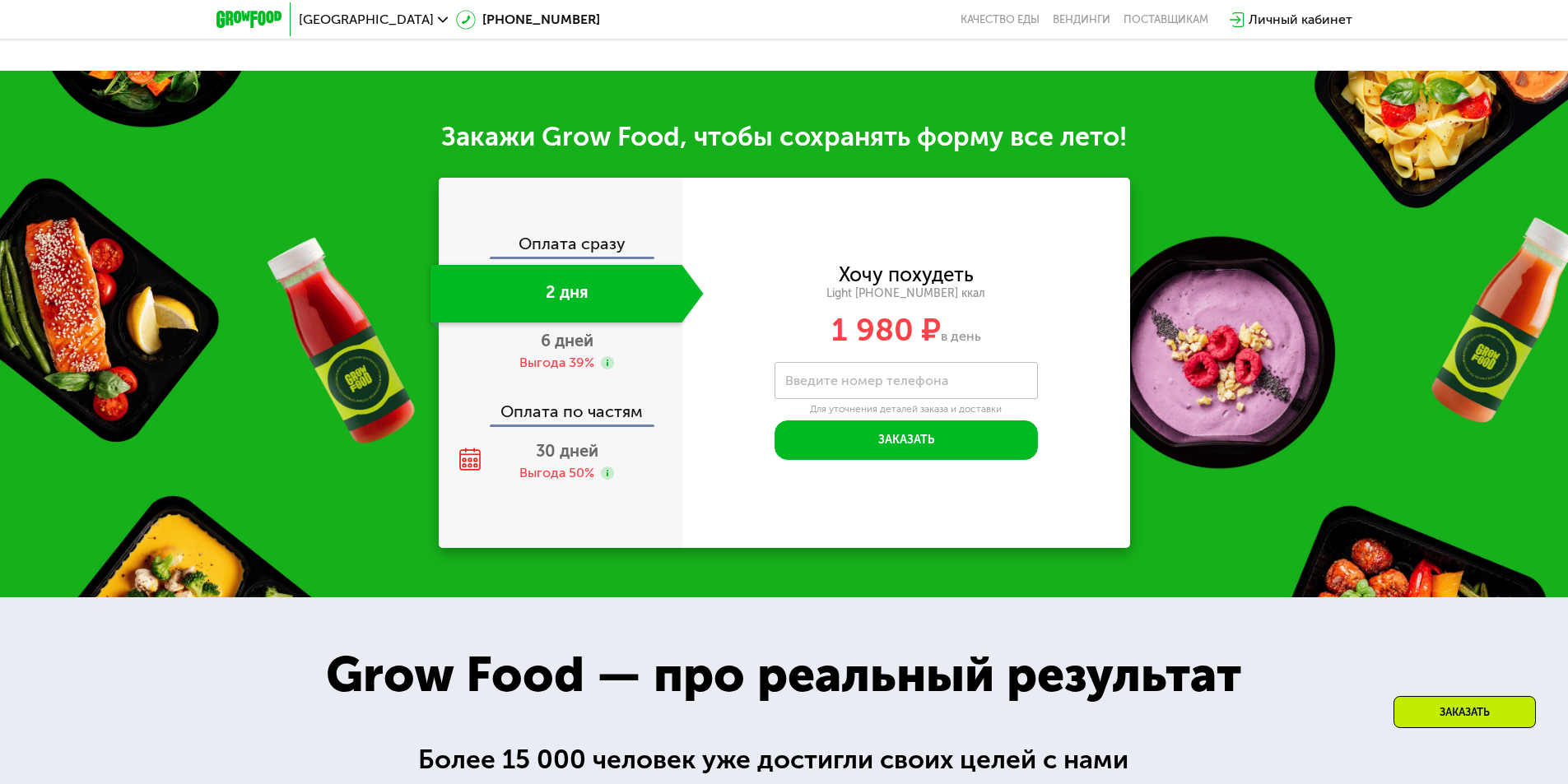
scroll to position [1774, 0]
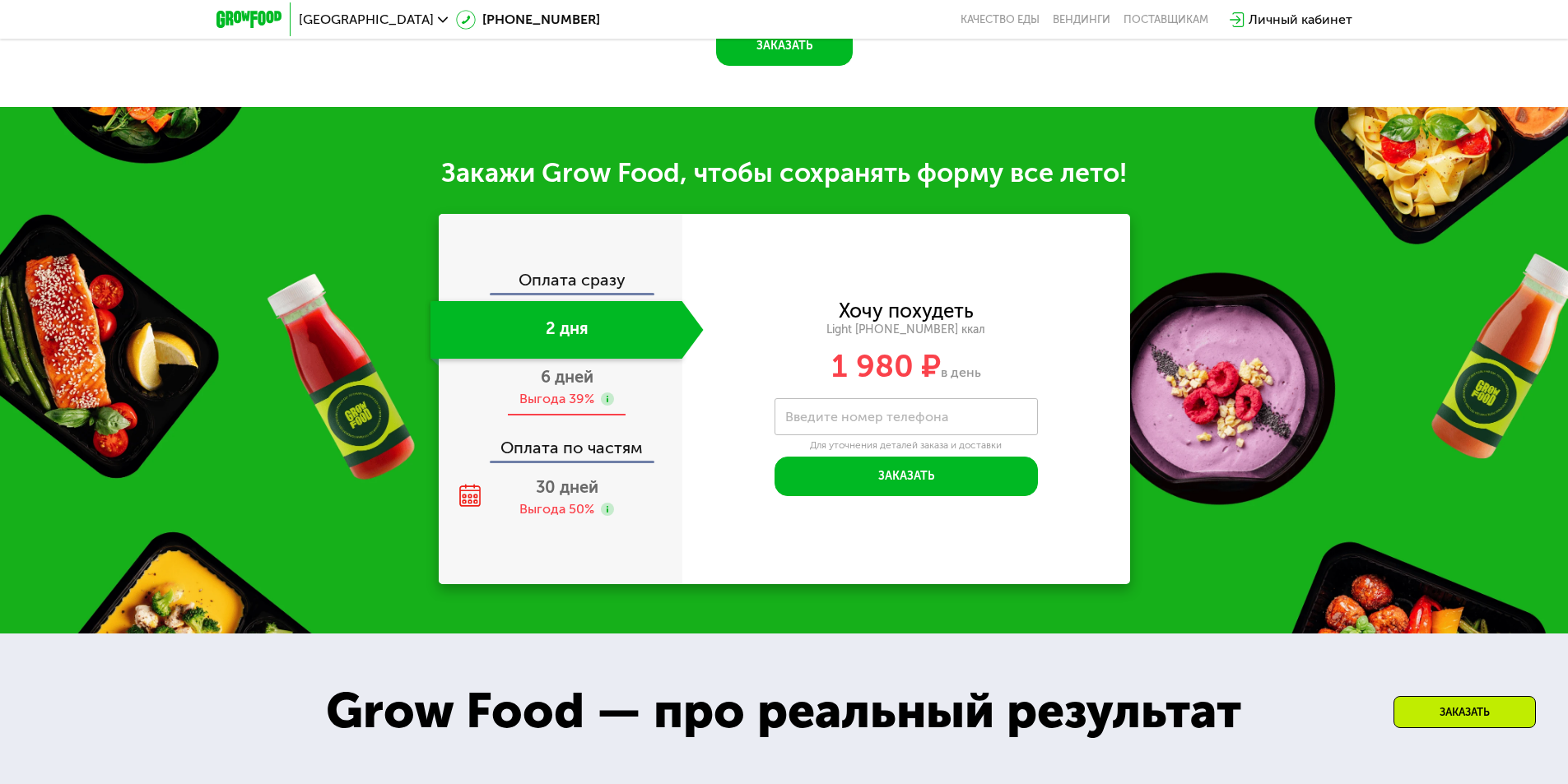
click at [559, 402] on div "Выгода 39%" at bounding box center [556, 399] width 75 height 18
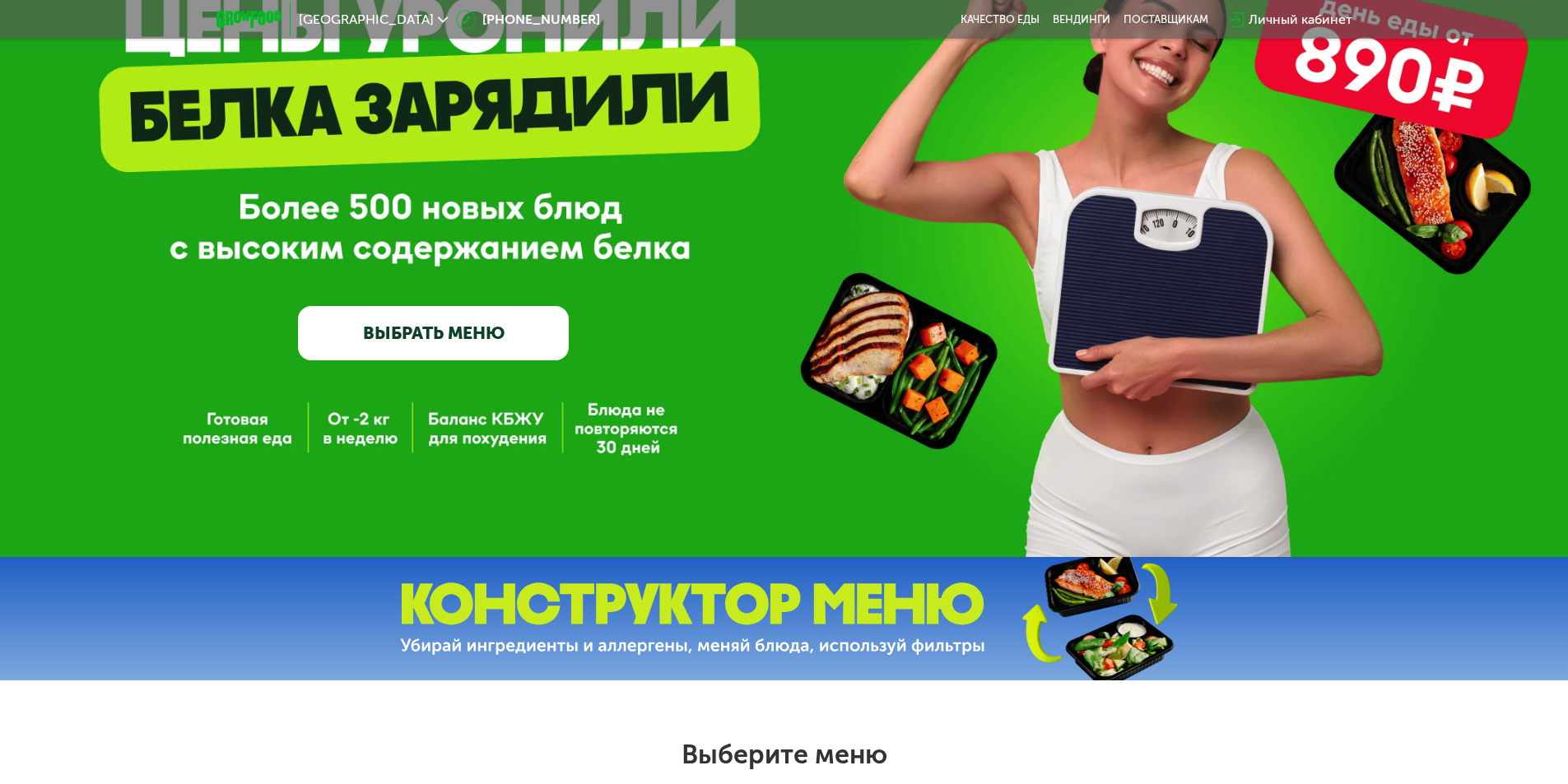
scroll to position [0, 0]
